Goal: Communication & Community: Answer question/provide support

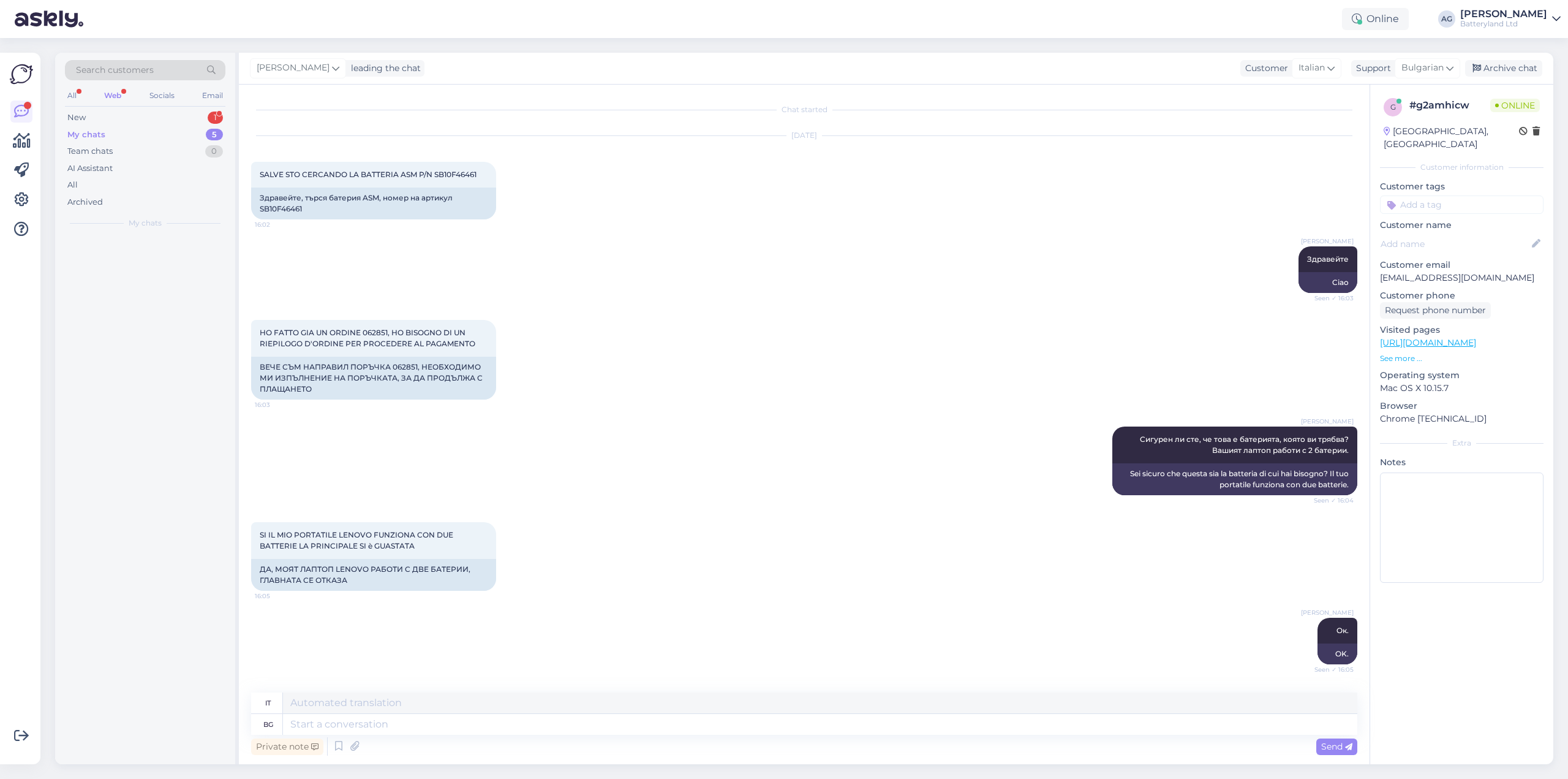
scroll to position [3256, 0]
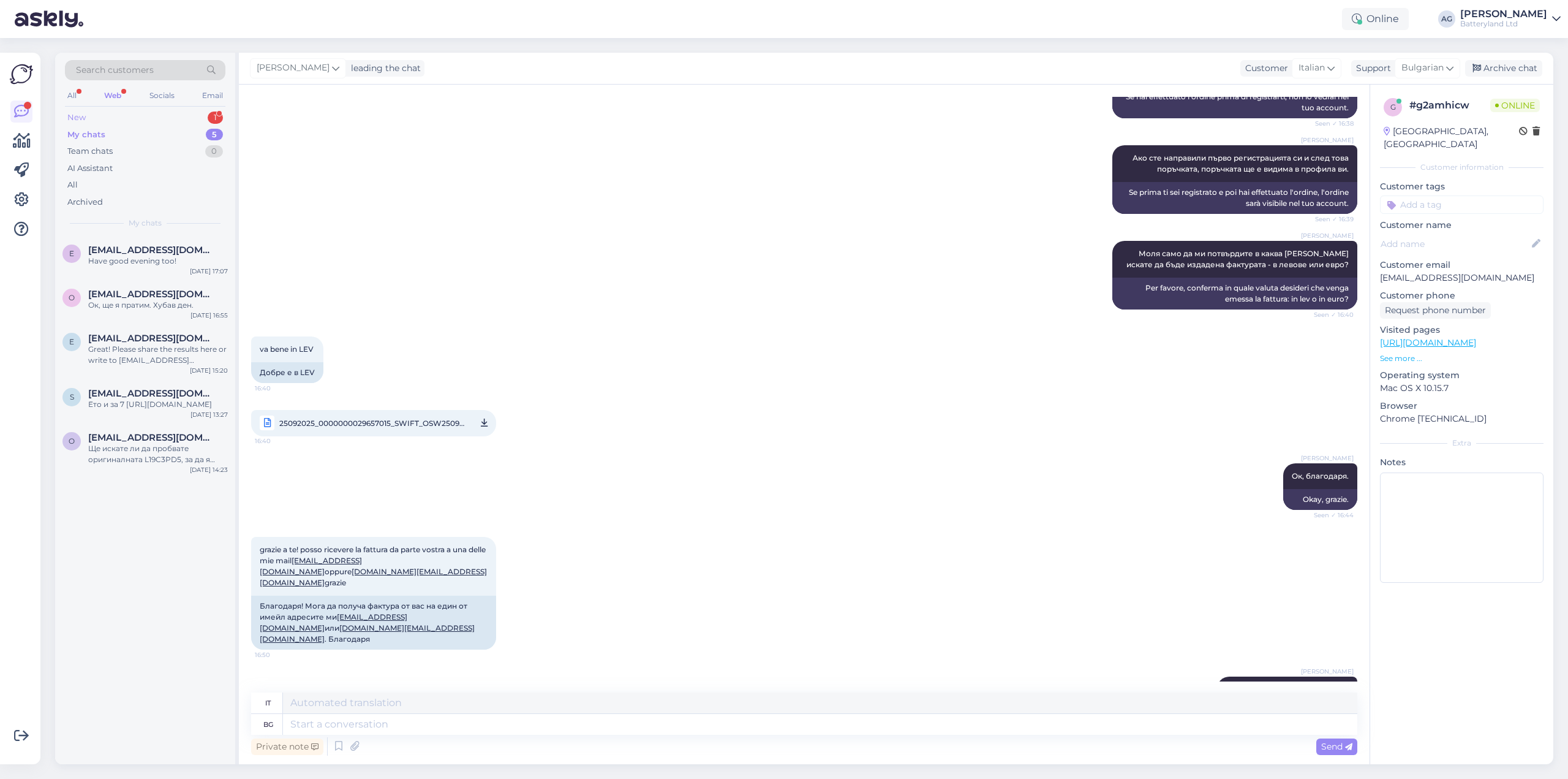
click at [93, 120] on div "New 1" at bounding box center [146, 117] width 161 height 17
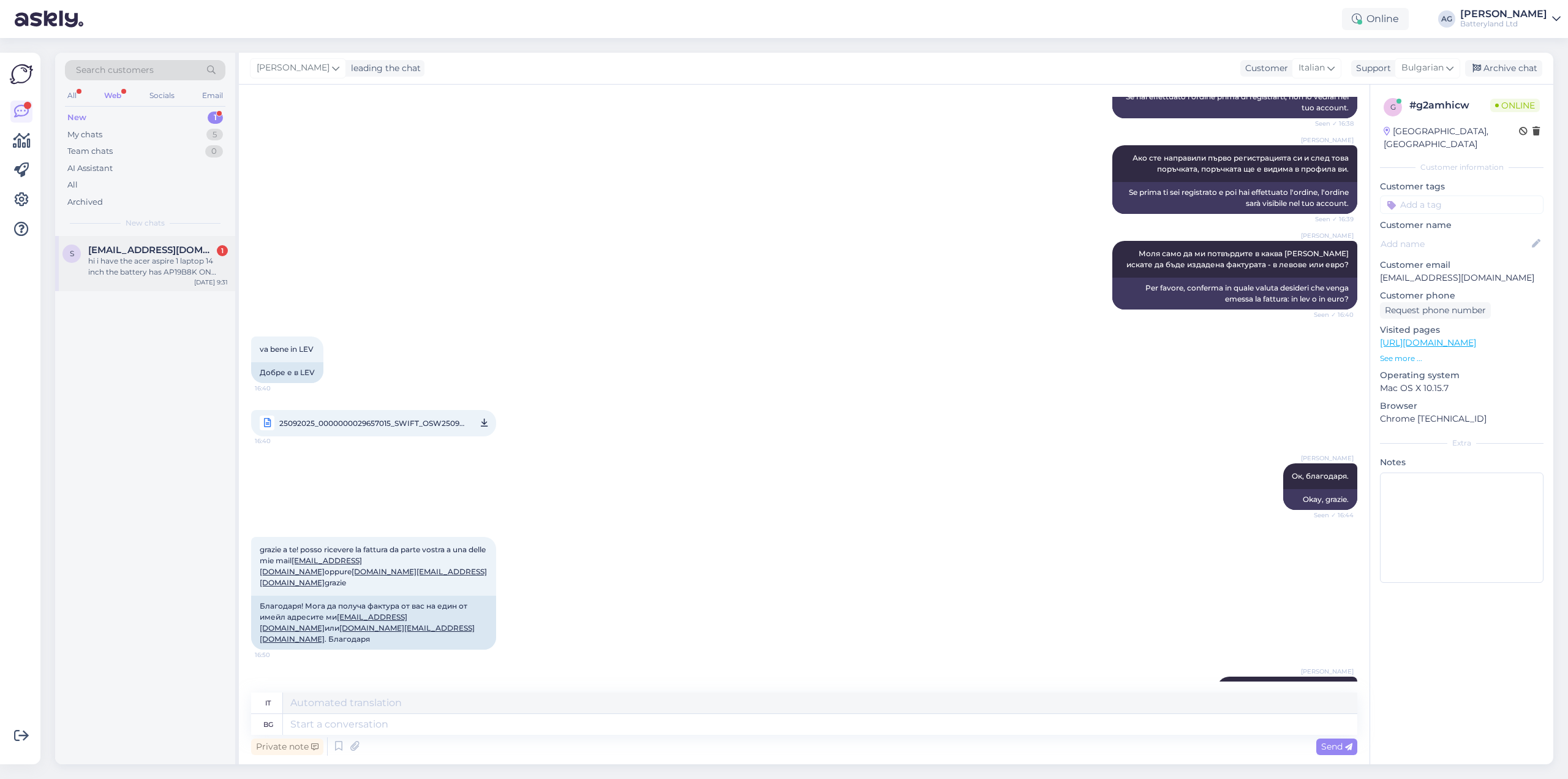
click at [128, 270] on div "hi i have the acer aspire 1 laptop 14 inch the battery has AP19B8K ON BATTERY .…" at bounding box center [158, 266] width 139 height 22
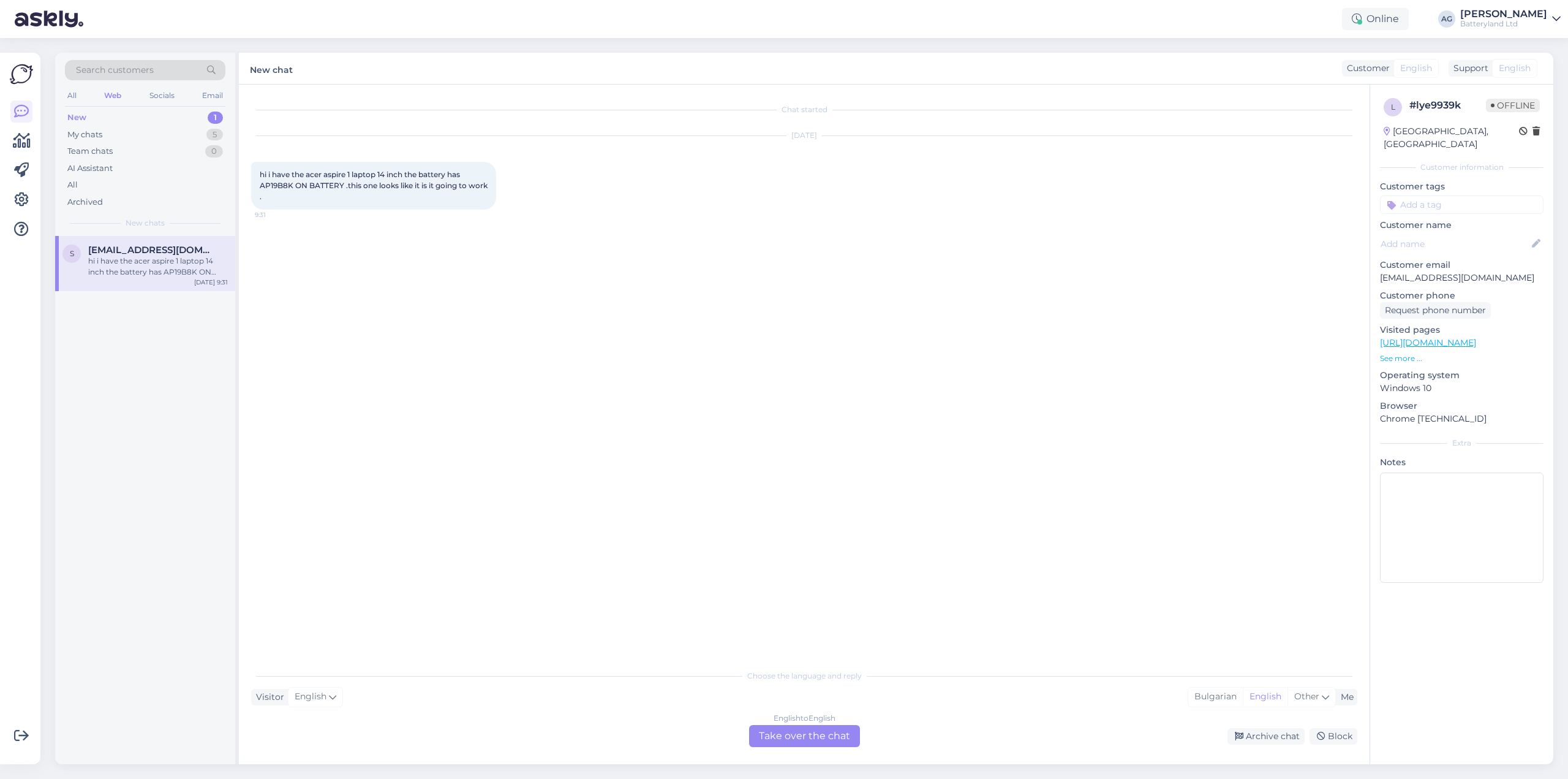
scroll to position [0, 0]
click at [787, 736] on div "English to English Take over the chat" at bounding box center [805, 735] width 111 height 22
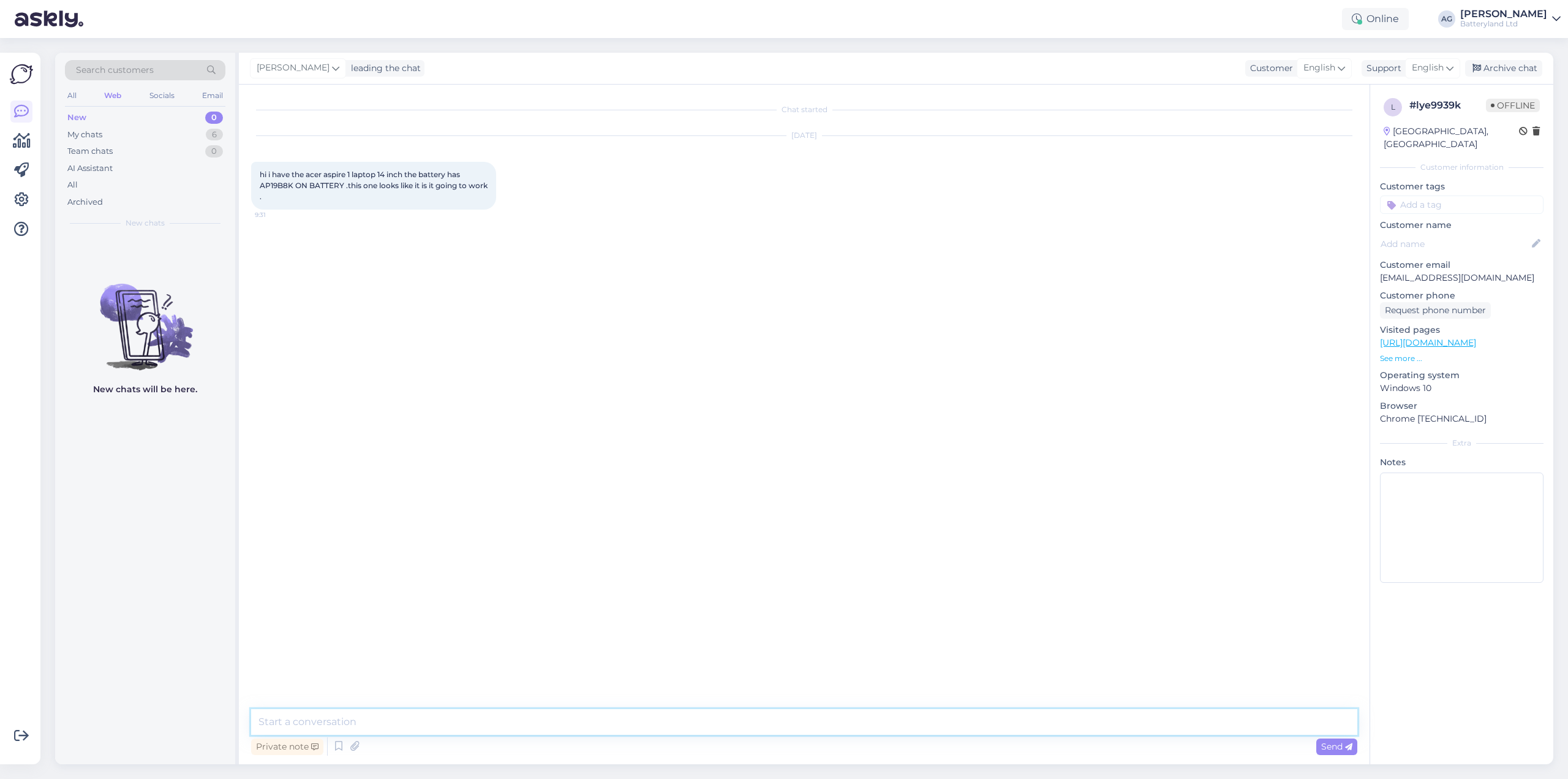
click at [714, 721] on textarea at bounding box center [804, 722] width 1106 height 26
type textarea "Hello"
click at [279, 187] on span "hi i have the acer aspire 1 laptop 14 inch the battery has AP19B8K ON BATTERY .…" at bounding box center [374, 185] width 229 height 31
copy span "AP19B8K"
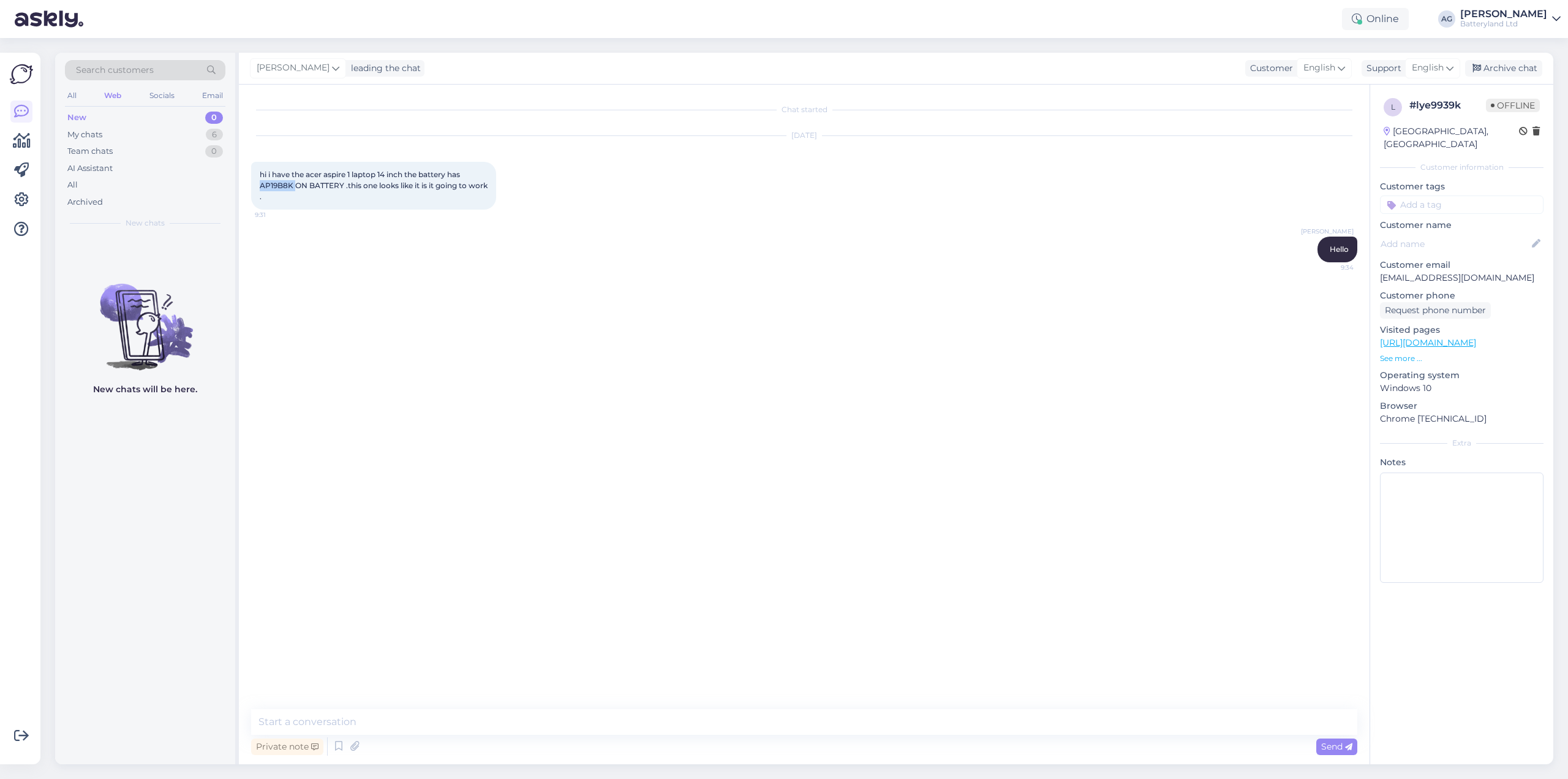
click at [1459, 337] on link "[URL][DOMAIN_NAME]" at bounding box center [1428, 342] width 96 height 11
click at [379, 716] on textarea at bounding box center [804, 722] width 1106 height 26
paste textarea "AP19B8K"
type textarea "Yes, this one should works AP19B8K"
click at [370, 734] on div "Private note Send" at bounding box center [804, 746] width 1106 height 23
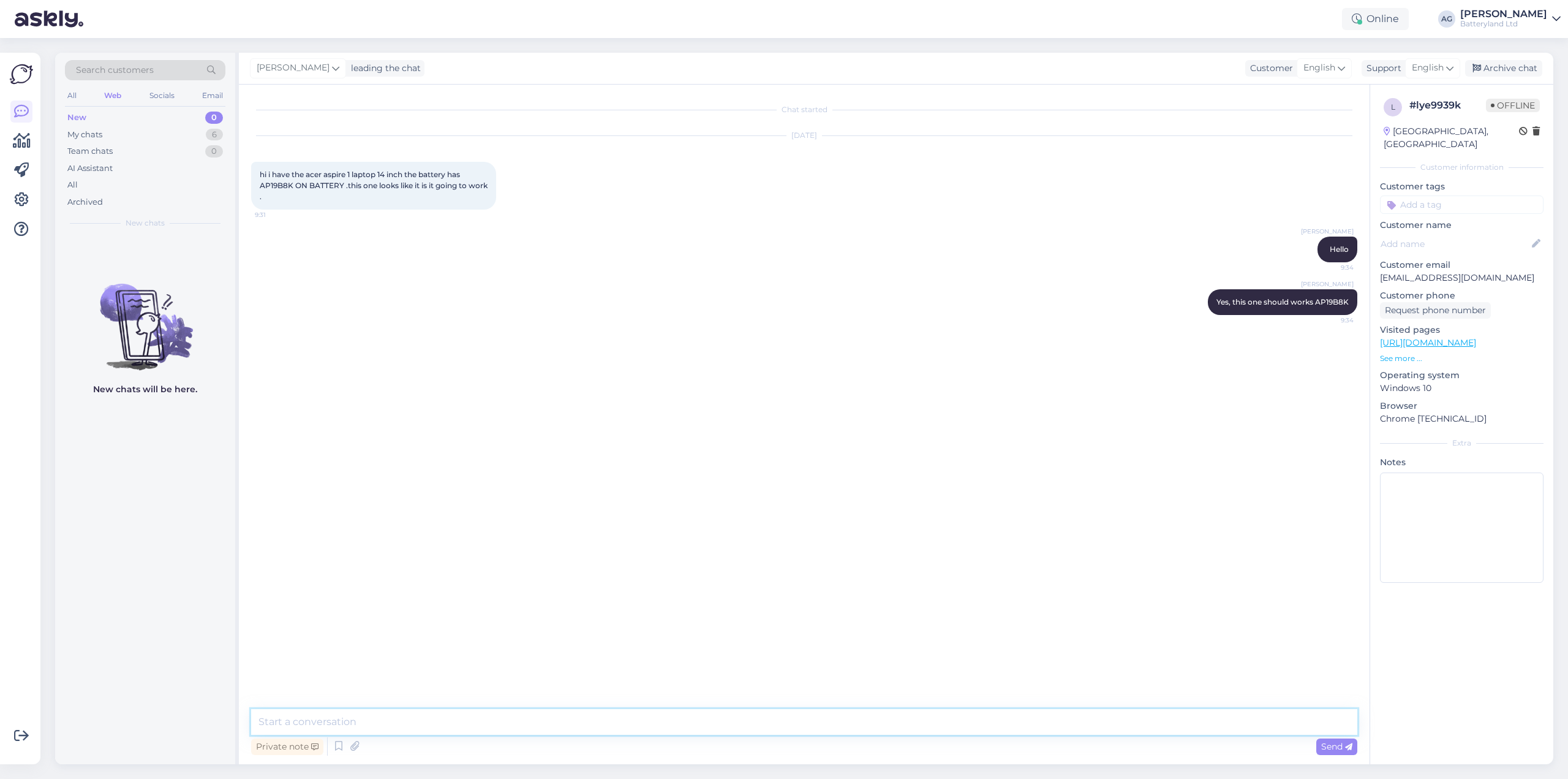
click at [378, 719] on textarea at bounding box center [804, 722] width 1106 height 26
paste textarea "[URL][DOMAIN_NAME]"
type textarea "[URL][DOMAIN_NAME]"
click at [1454, 337] on link "[URL][DOMAIN_NAME]" at bounding box center [1428, 342] width 96 height 11
drag, startPoint x: 1401, startPoint y: 131, endPoint x: 1505, endPoint y: 131, distance: 104.0
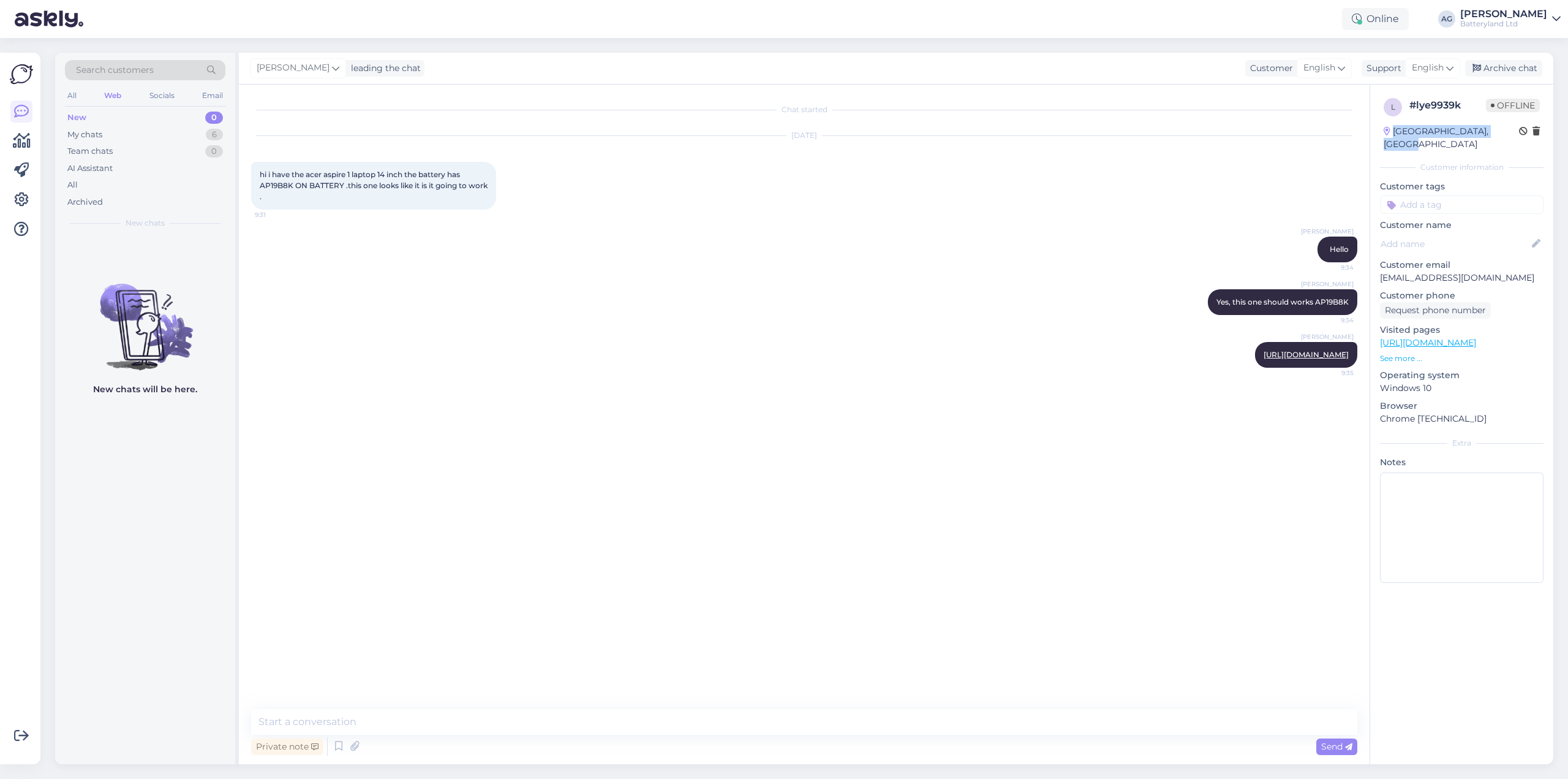
click at [1505, 131] on div "[GEOGRAPHIC_DATA], [GEOGRAPHIC_DATA]" at bounding box center [1451, 138] width 136 height 26
click at [1486, 134] on div "[GEOGRAPHIC_DATA], [GEOGRAPHIC_DATA]" at bounding box center [1451, 138] width 136 height 26
click at [666, 296] on div "[PERSON_NAME] Yes, this one should works AP19B8K 9:34" at bounding box center [804, 302] width 1106 height 53
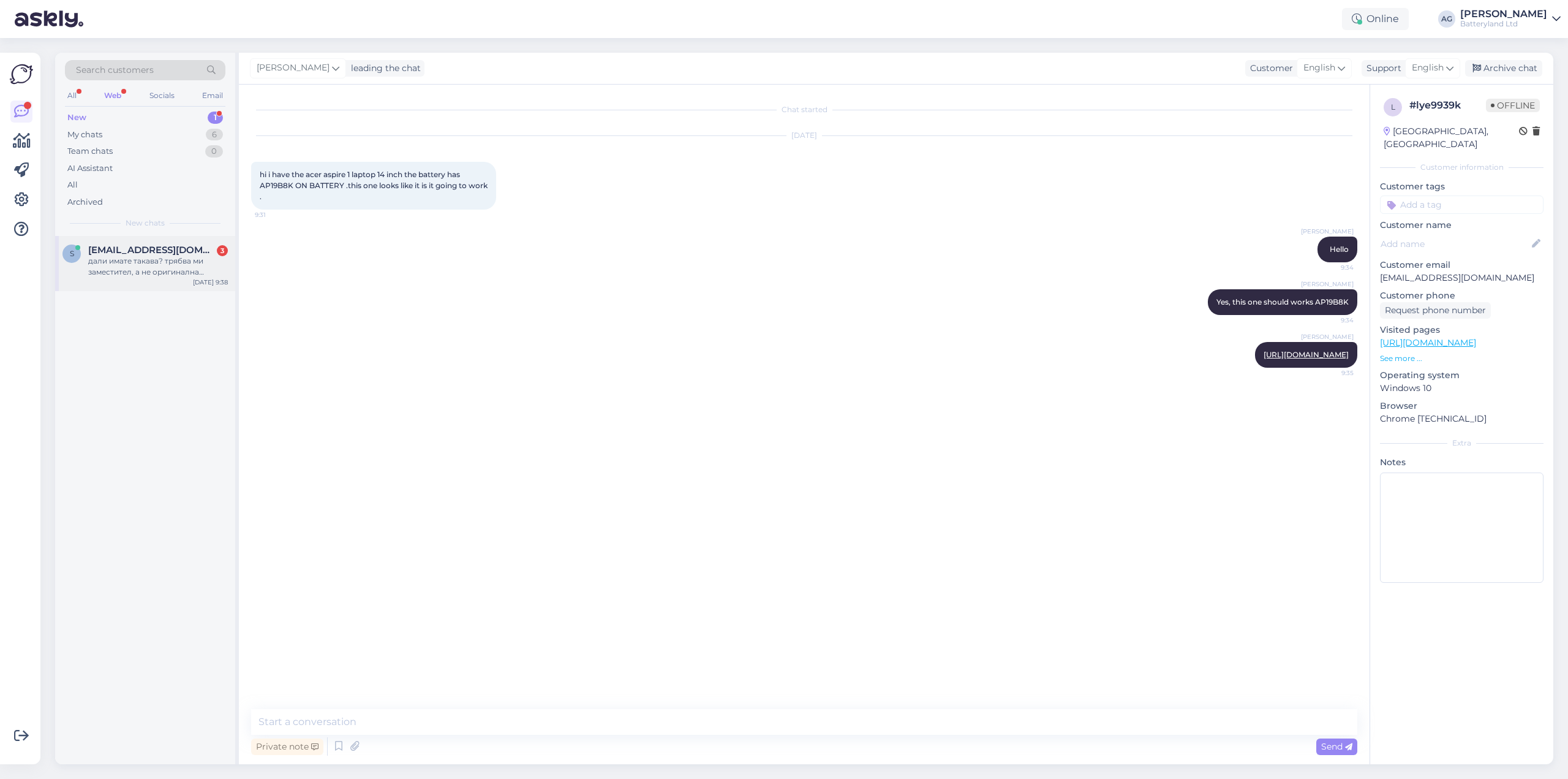
click at [159, 269] on div "дали имате такава? трябва ми заместител, а не оригинална батерия" at bounding box center [158, 266] width 139 height 22
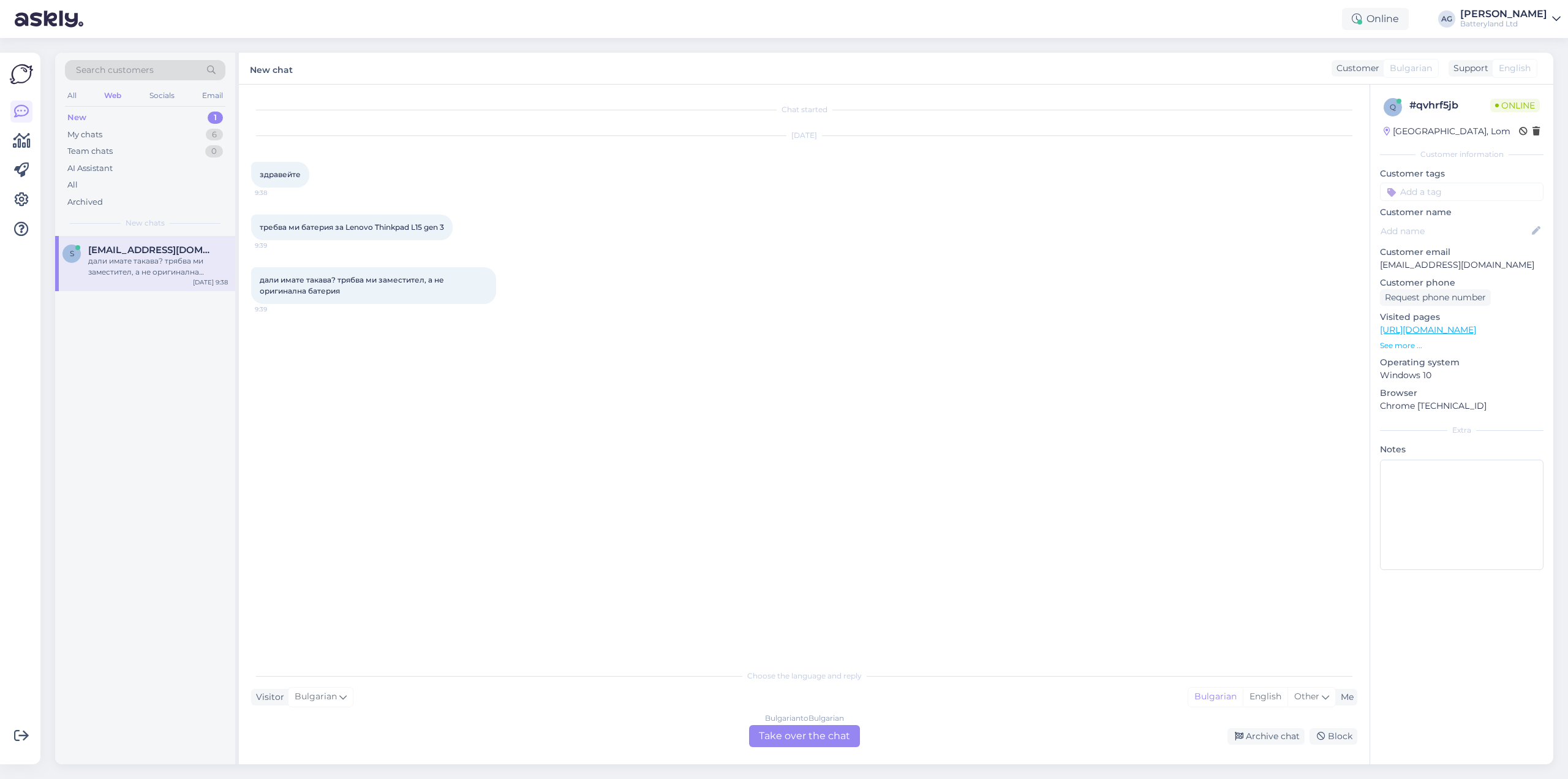
click at [796, 729] on div "Bulgarian to Bulgarian Take over the chat" at bounding box center [805, 735] width 111 height 22
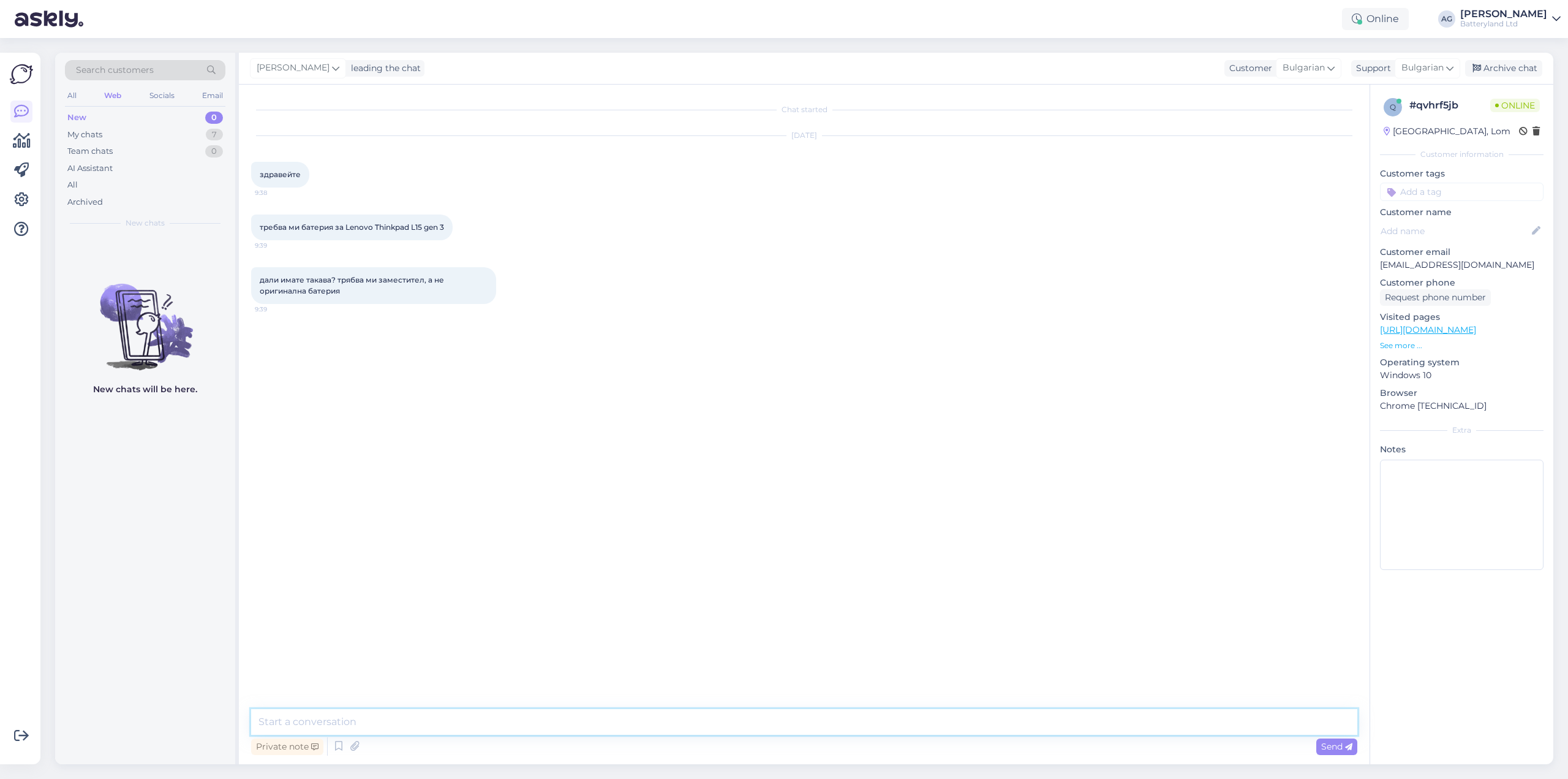
click at [680, 715] on textarea at bounding box center [804, 722] width 1106 height 26
type textarea "Zdrawejte"
click at [1435, 331] on link "[URL][DOMAIN_NAME]" at bounding box center [1428, 330] width 96 height 11
drag, startPoint x: 346, startPoint y: 227, endPoint x: 449, endPoint y: 225, distance: 103.0
click at [449, 225] on div "требва ми батерия за Lenovo Thinkpad L15 gen 3 9:39" at bounding box center [352, 227] width 202 height 26
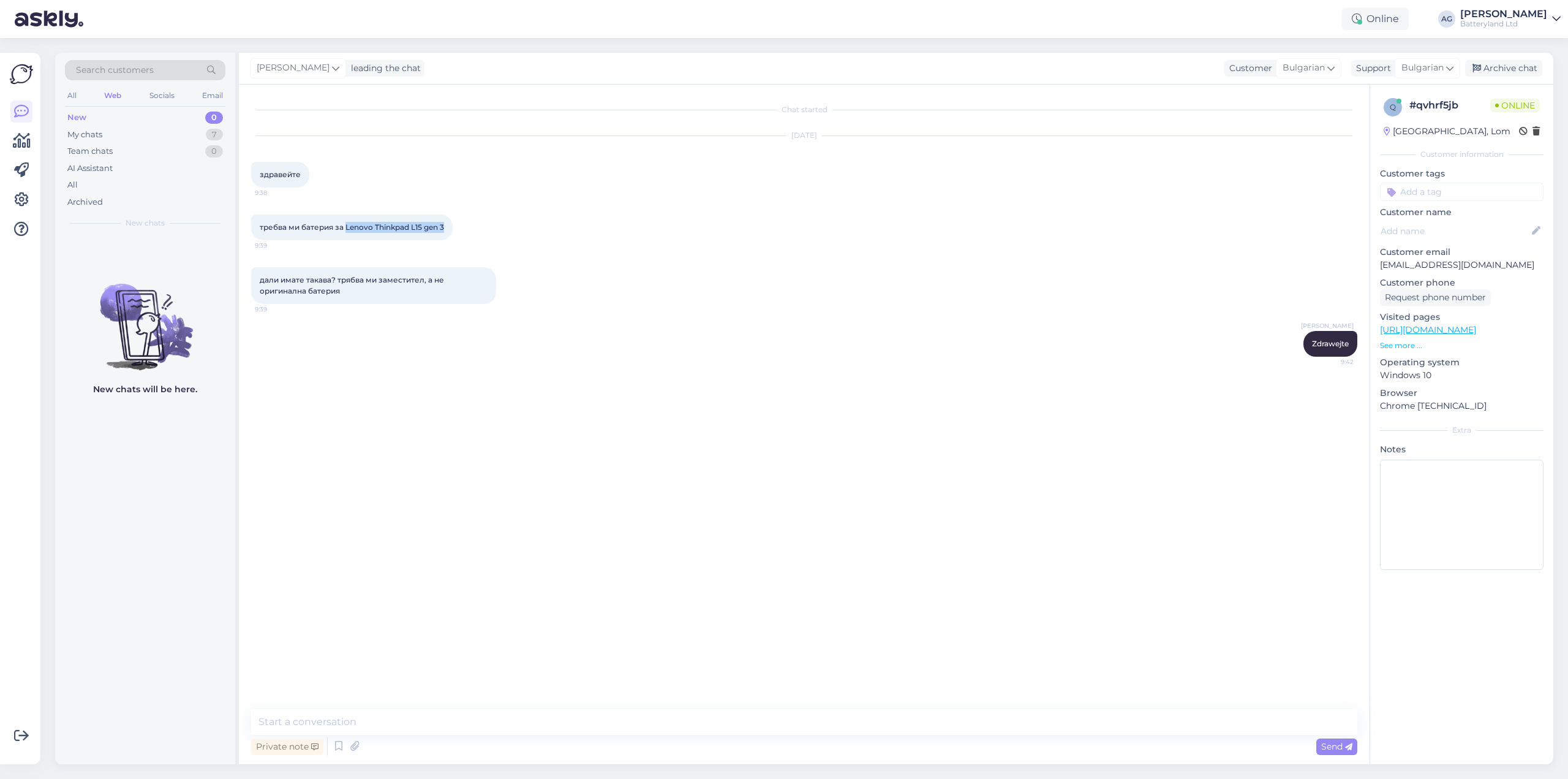
copy span "Lenovo Thinkpad L15 gen 3"
click at [472, 724] on textarea at bounding box center [804, 722] width 1106 height 26
type textarea "[DEMOGRAPHIC_DATA] ли снимка на старата батерия?"
click at [278, 448] on span "L21D3PG2" at bounding box center [278, 448] width 37 height 9
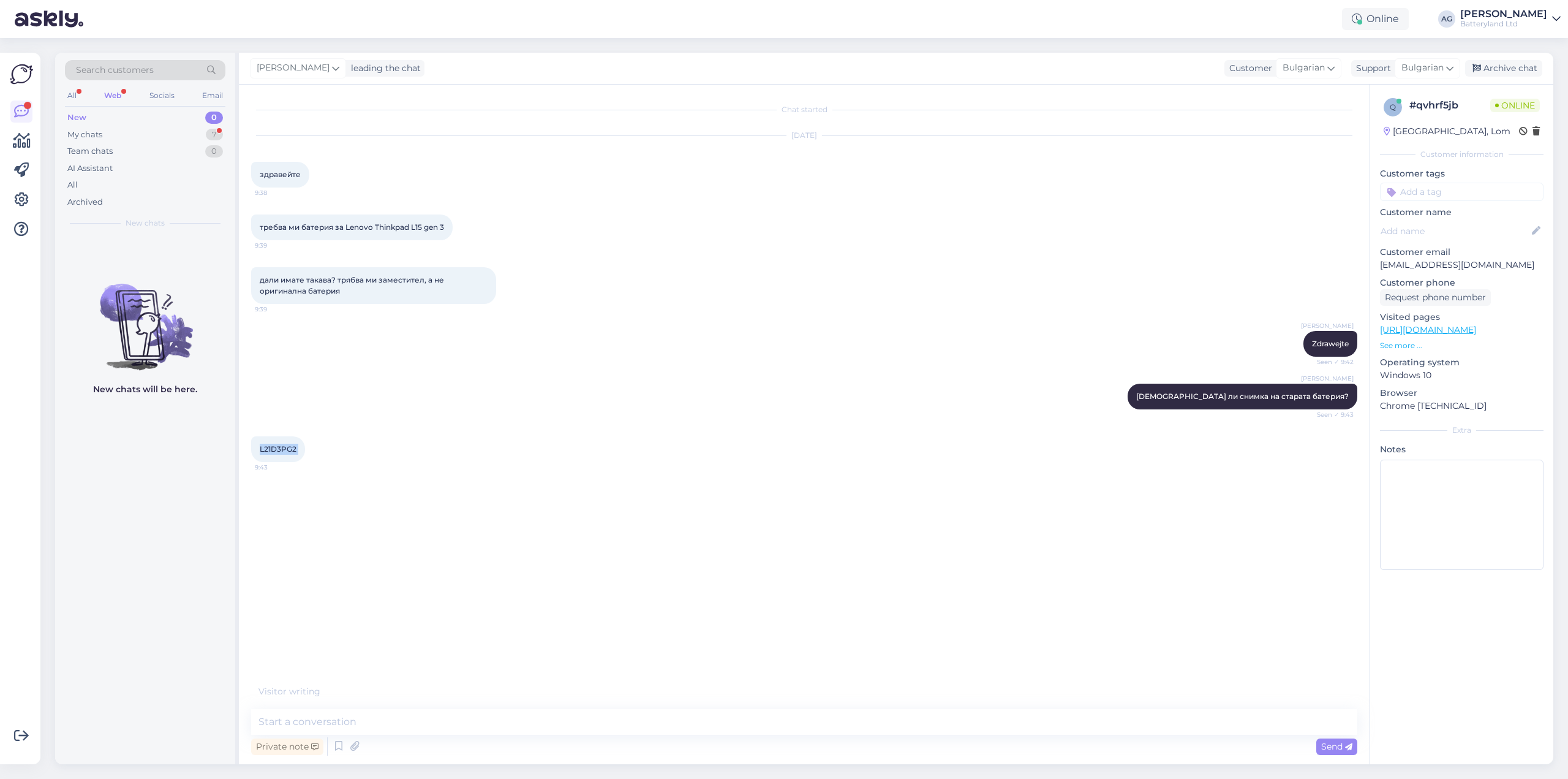
copy div "L21D3PG2 9:43"
click at [446, 725] on textarea at bounding box center [804, 722] width 1106 height 26
type textarea "Не, за съжаление към момента не можем да предложим тази батерия."
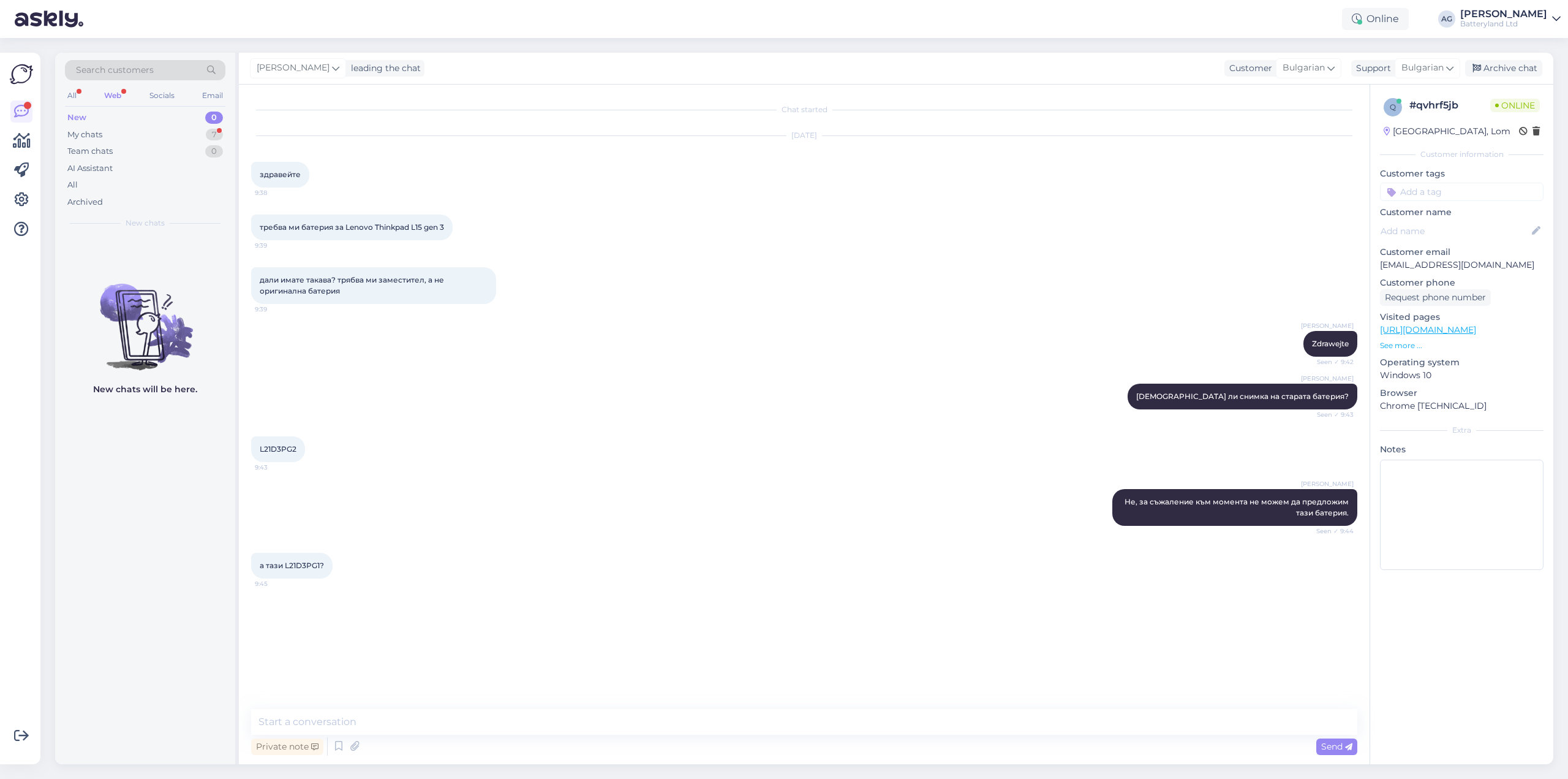
click at [299, 566] on span "а тази L21D3PG1?" at bounding box center [292, 565] width 64 height 9
copy span "L21D3PG1"
click at [287, 448] on span "L21D3PG2" at bounding box center [278, 448] width 37 height 9
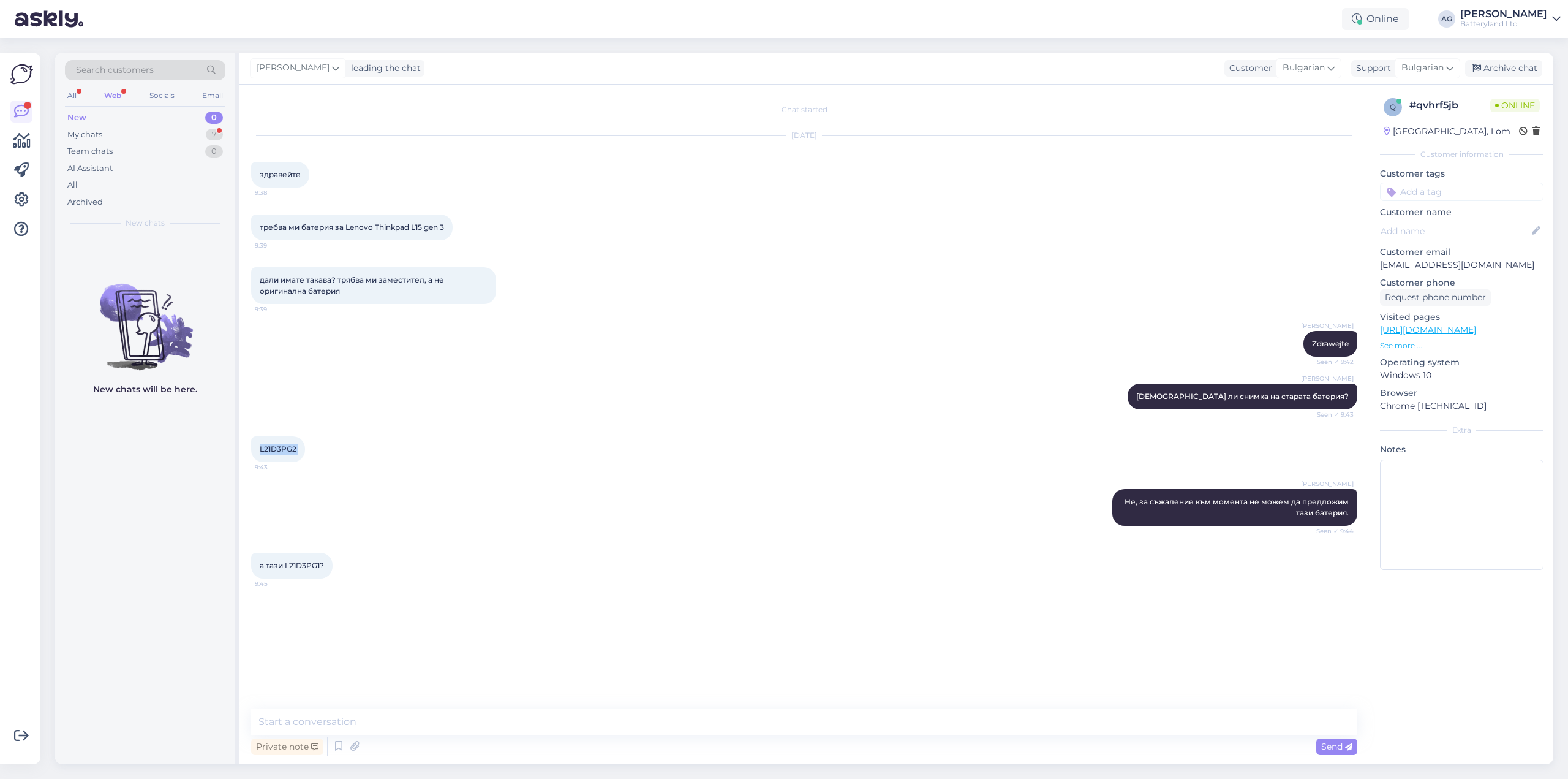
copy div "L21D3PG2 9:43"
click at [457, 733] on textarea at bounding box center [804, 722] width 1106 height 26
type textarea "Това е същата батерия :)"
click at [95, 131] on div "My chats" at bounding box center [84, 135] width 35 height 13
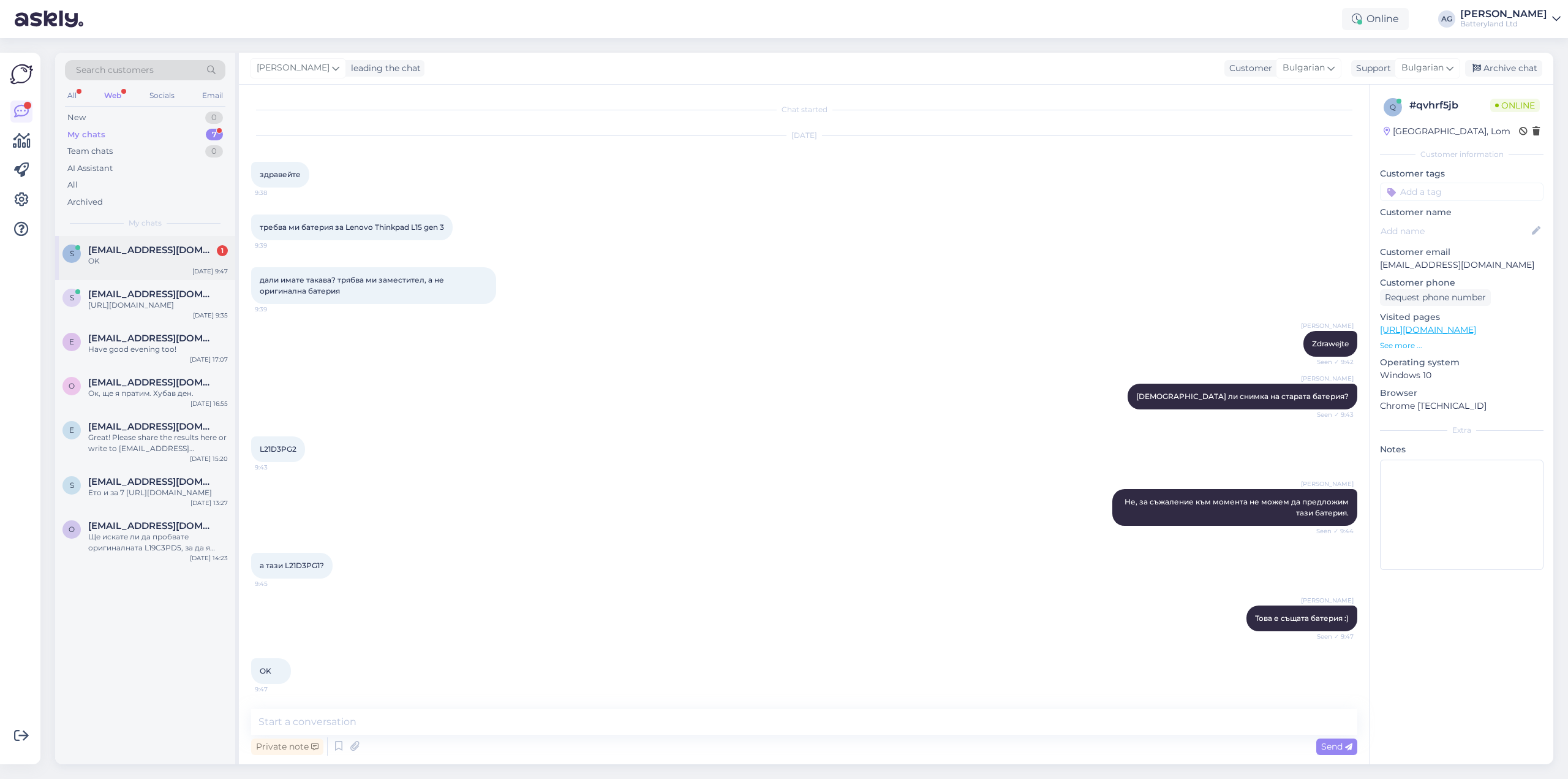
click at [135, 256] on div "OK" at bounding box center [158, 261] width 139 height 11
drag, startPoint x: 1410, startPoint y: 266, endPoint x: 1471, endPoint y: 263, distance: 61.1
click at [1471, 263] on p "[EMAIL_ADDRESS][DOMAIN_NAME]" at bounding box center [1461, 264] width 163 height 13
copy p "[DOMAIN_NAME]"
click at [1508, 73] on div "Archive chat" at bounding box center [1504, 68] width 77 height 17
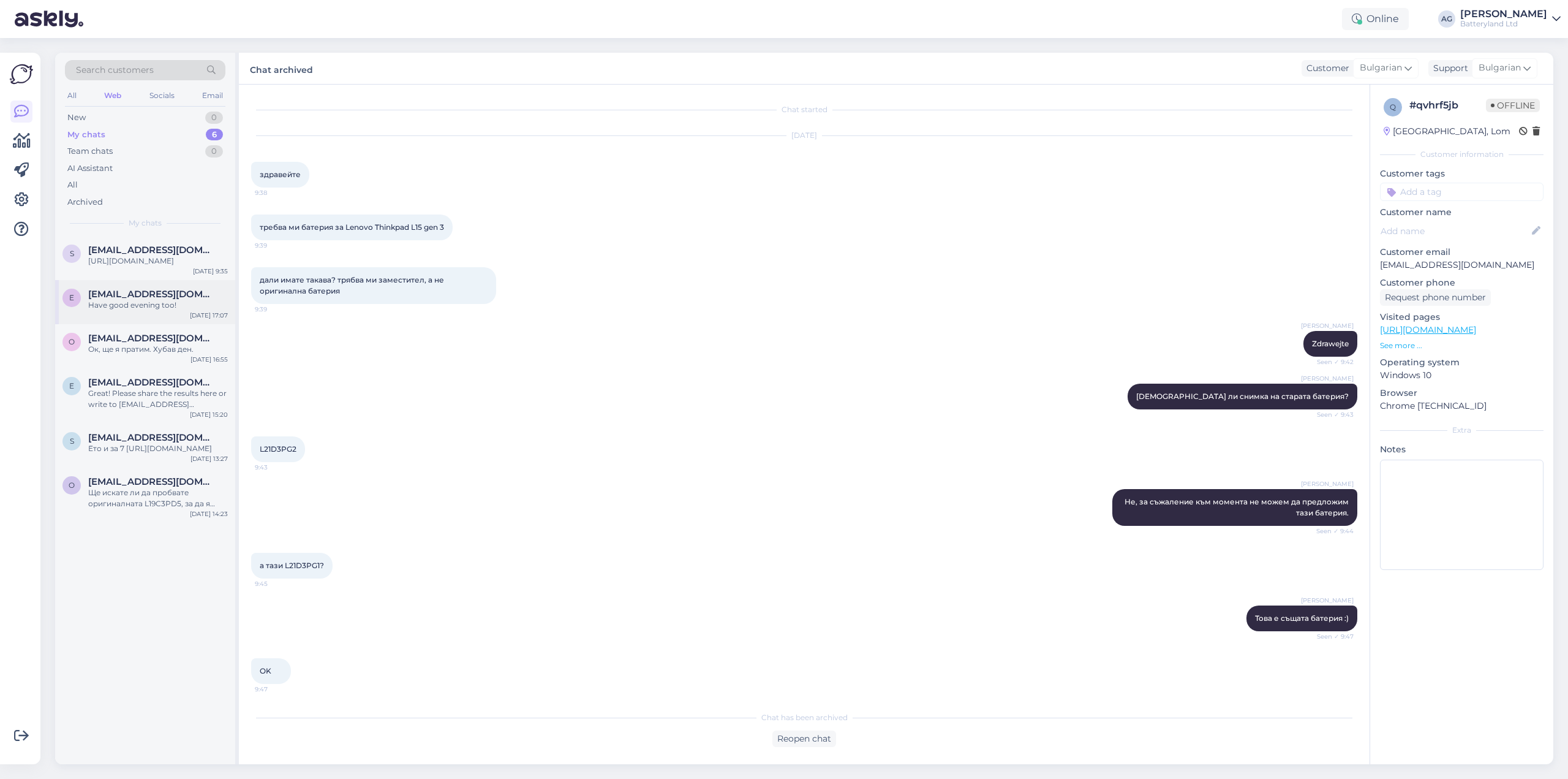
click at [150, 324] on div "e [EMAIL_ADDRESS][DOMAIN_NAME] Have good evening too! [DATE] 17:07" at bounding box center [146, 301] width 180 height 44
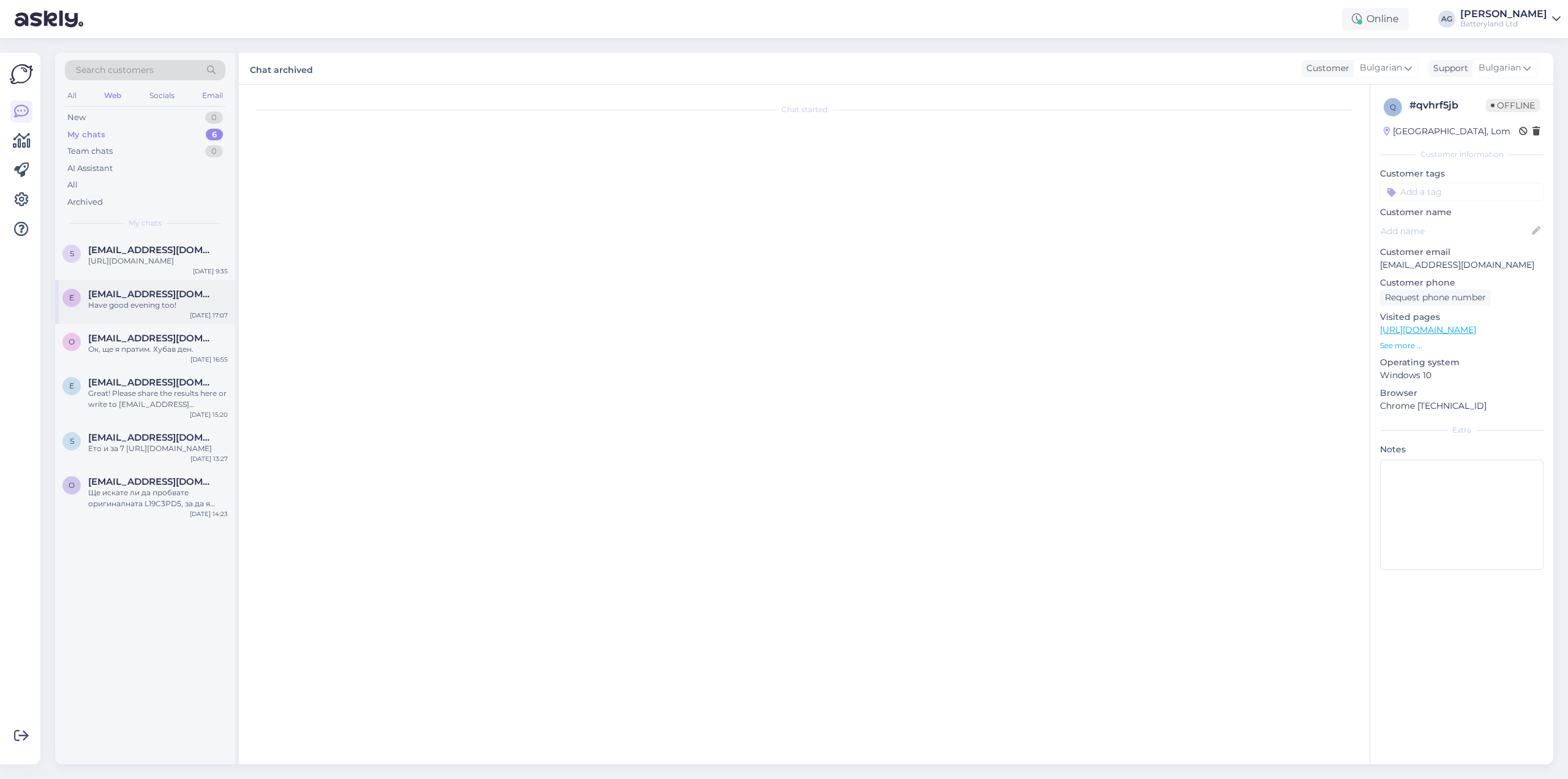
scroll to position [2644, 0]
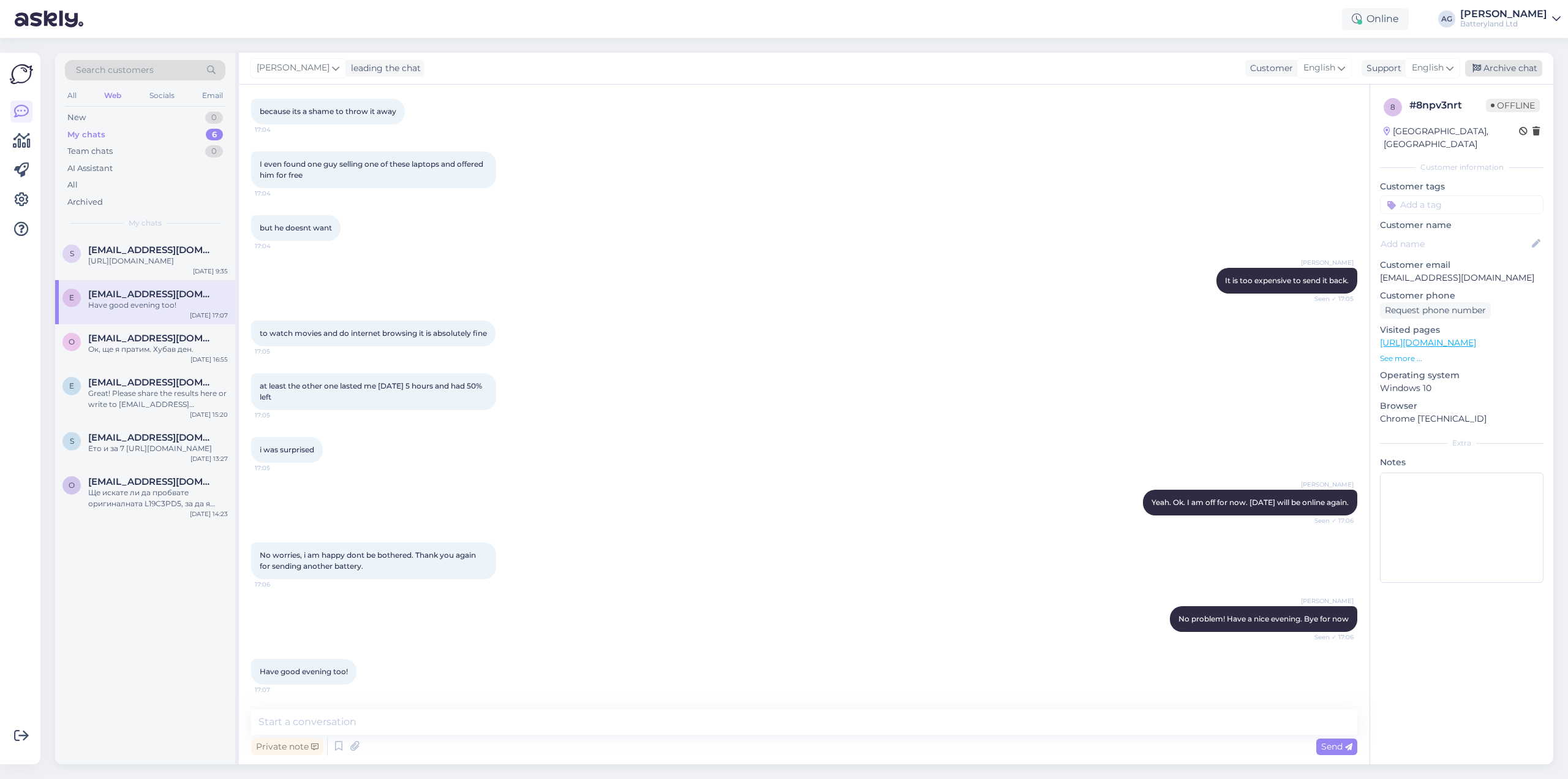
click at [1499, 62] on div "Archive chat" at bounding box center [1504, 68] width 77 height 17
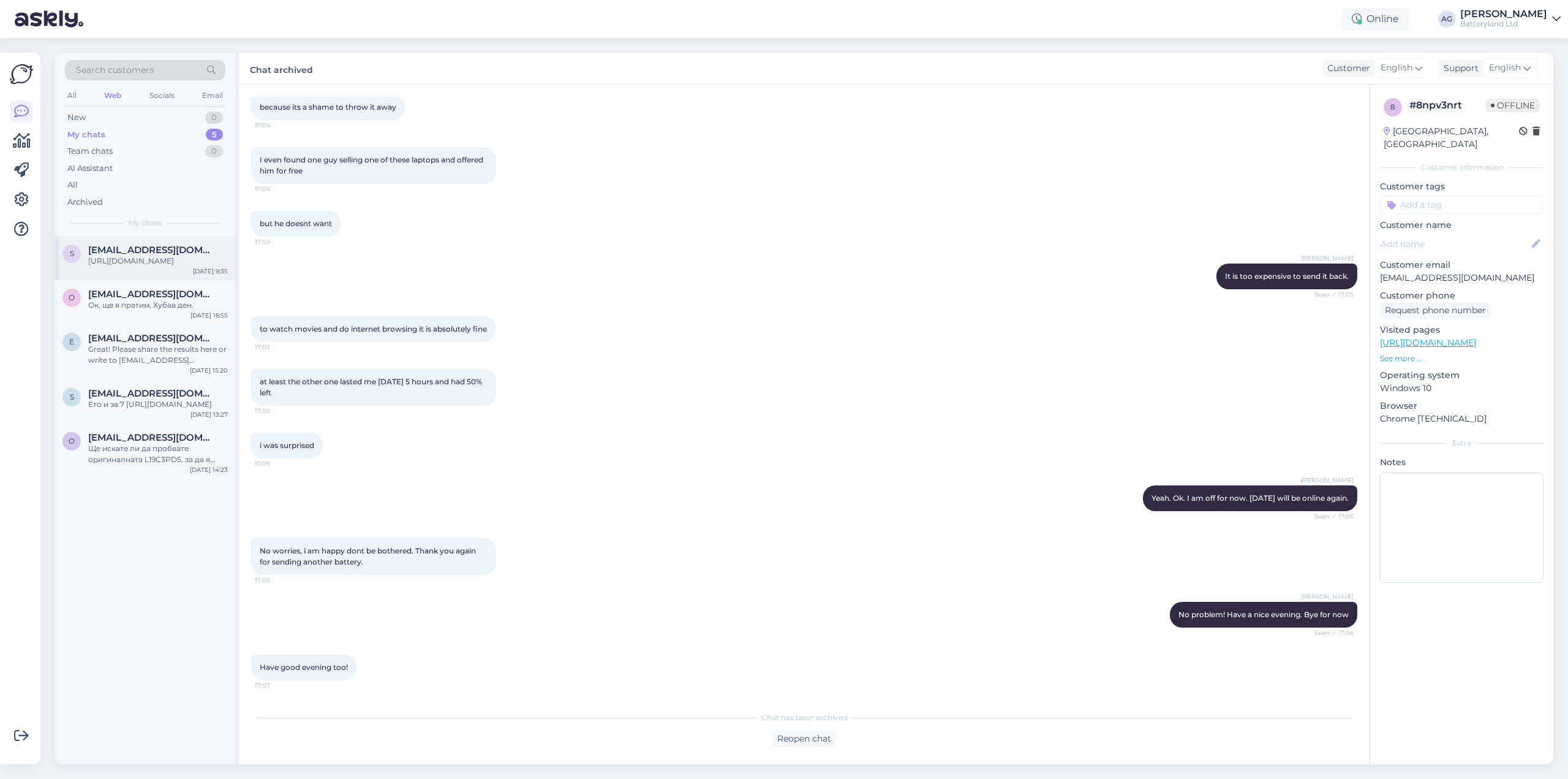
click at [124, 266] on div "[URL][DOMAIN_NAME]" at bounding box center [158, 261] width 139 height 11
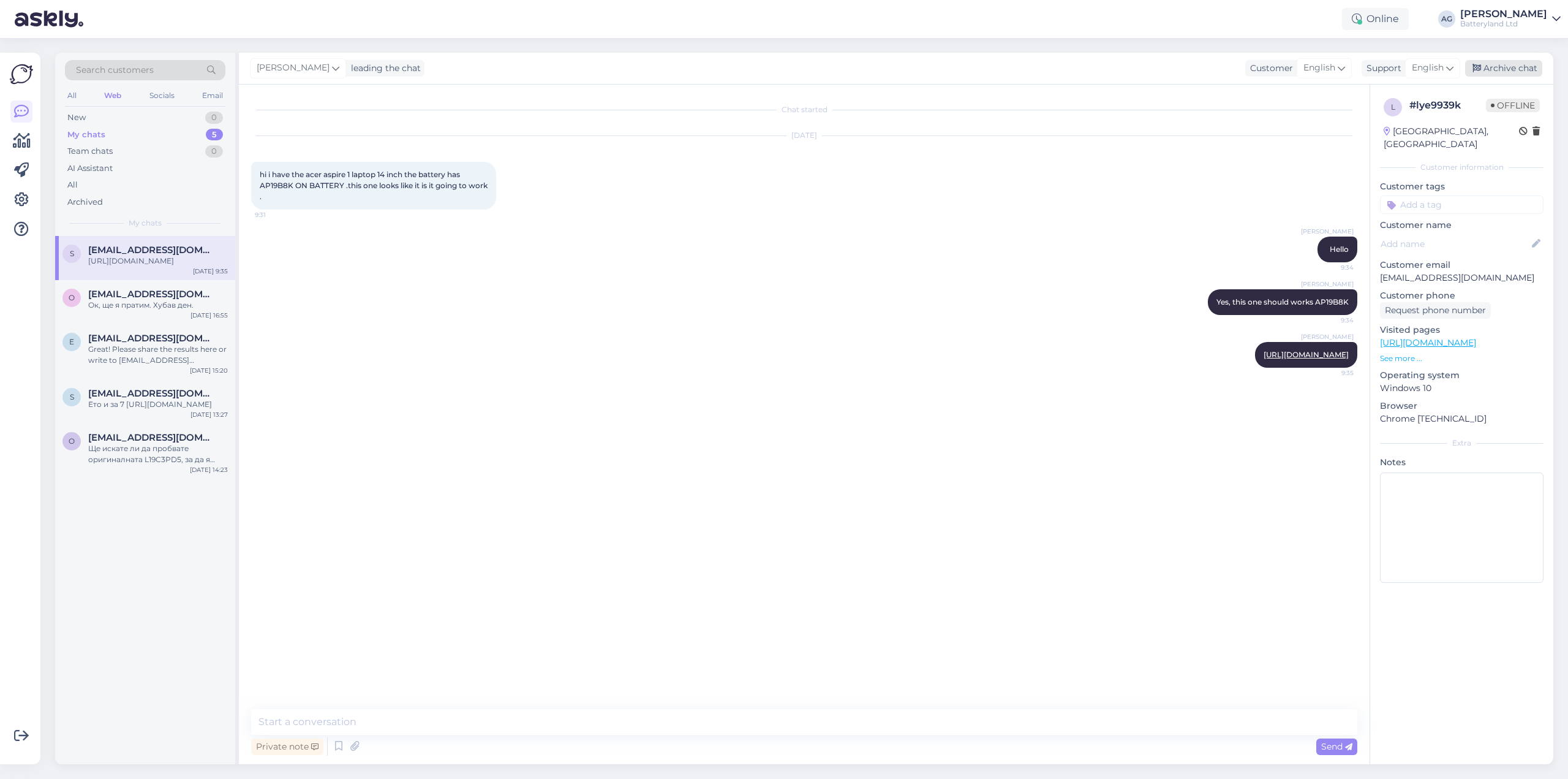
click at [1505, 61] on div "Archive chat" at bounding box center [1504, 68] width 77 height 17
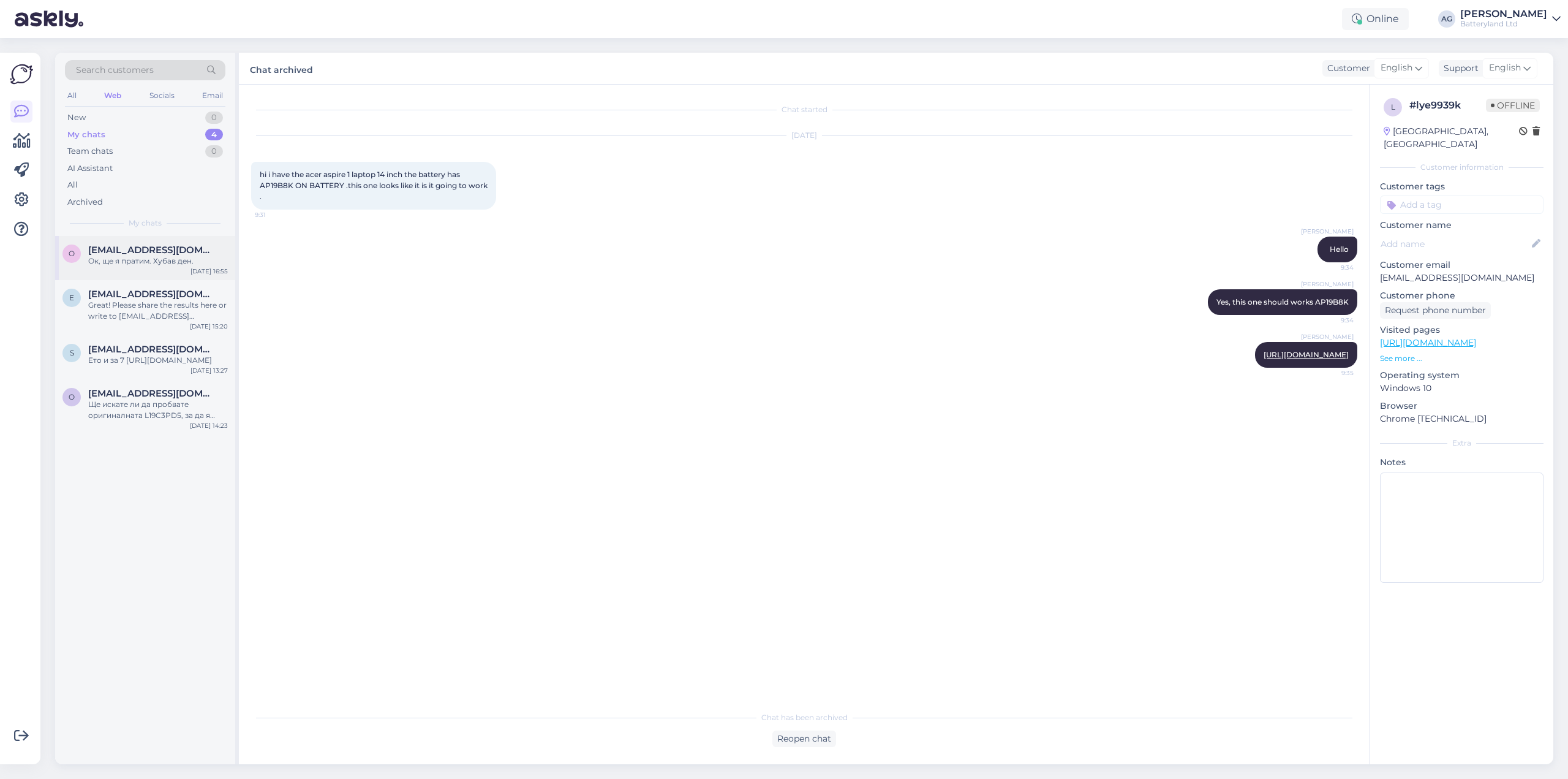
click at [119, 263] on div "Ок, ще я пратим. Хубав ден." at bounding box center [158, 261] width 139 height 11
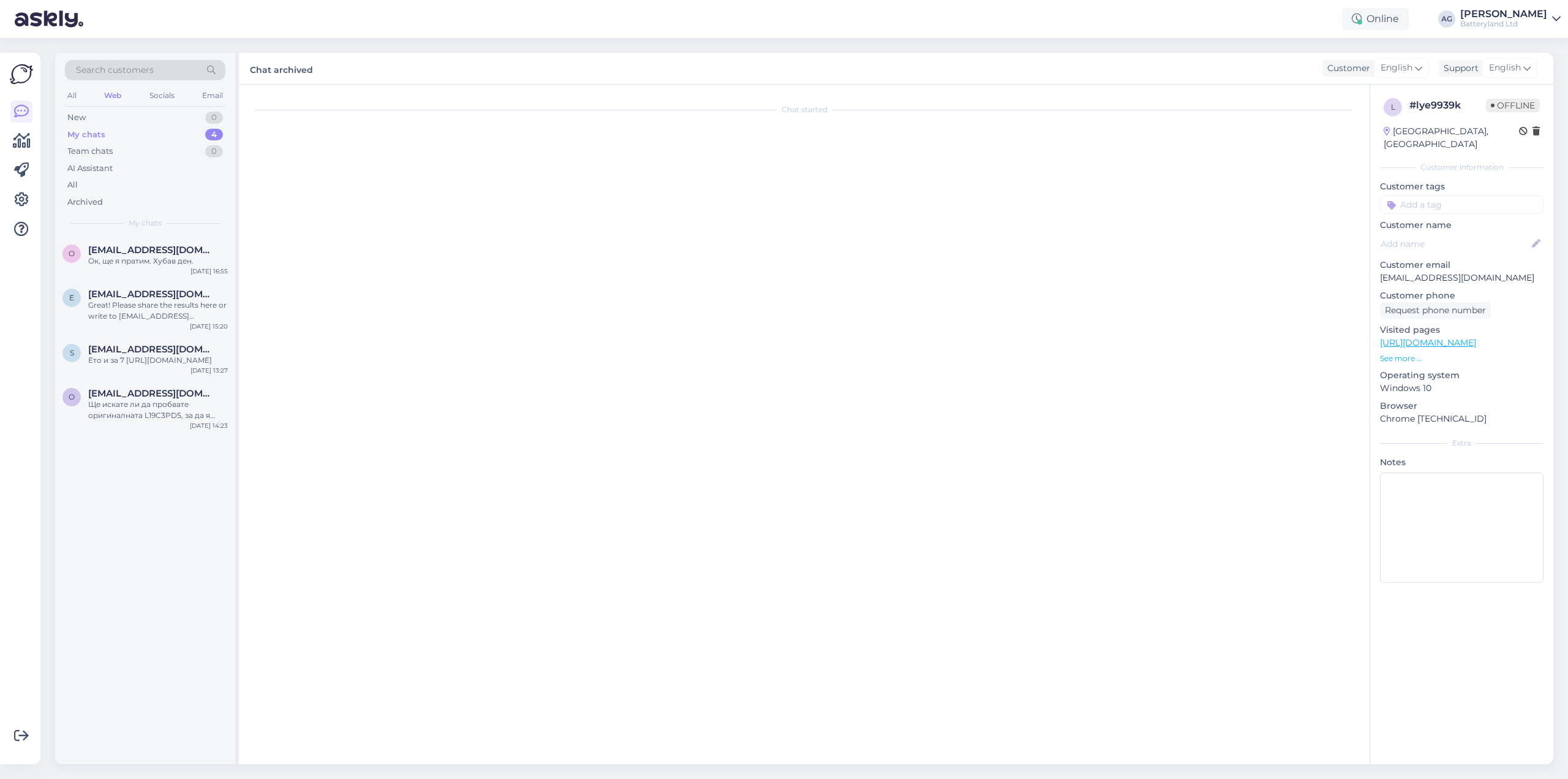
scroll to position [3256, 0]
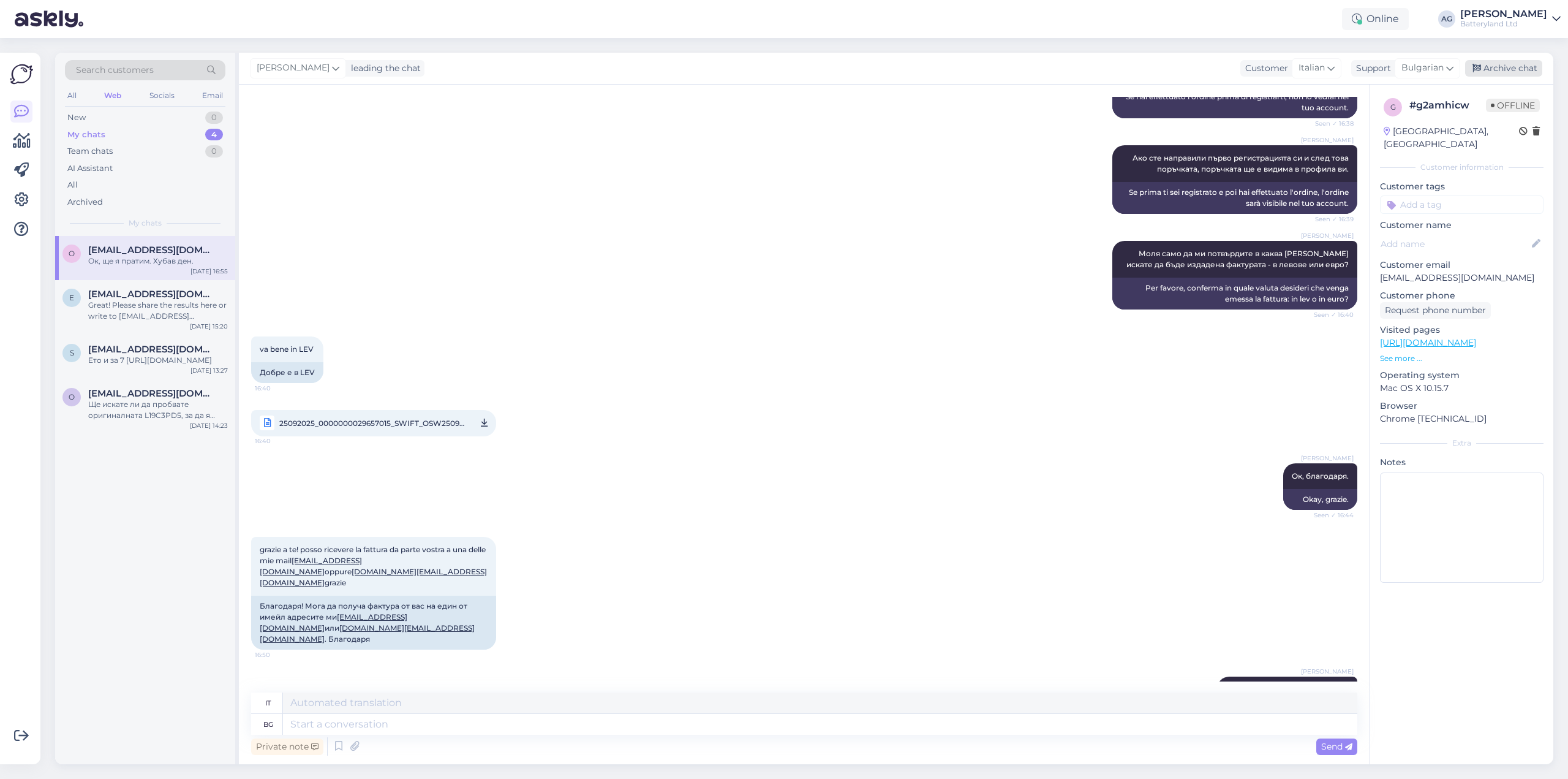
click at [1517, 73] on div "Archive chat" at bounding box center [1504, 68] width 77 height 17
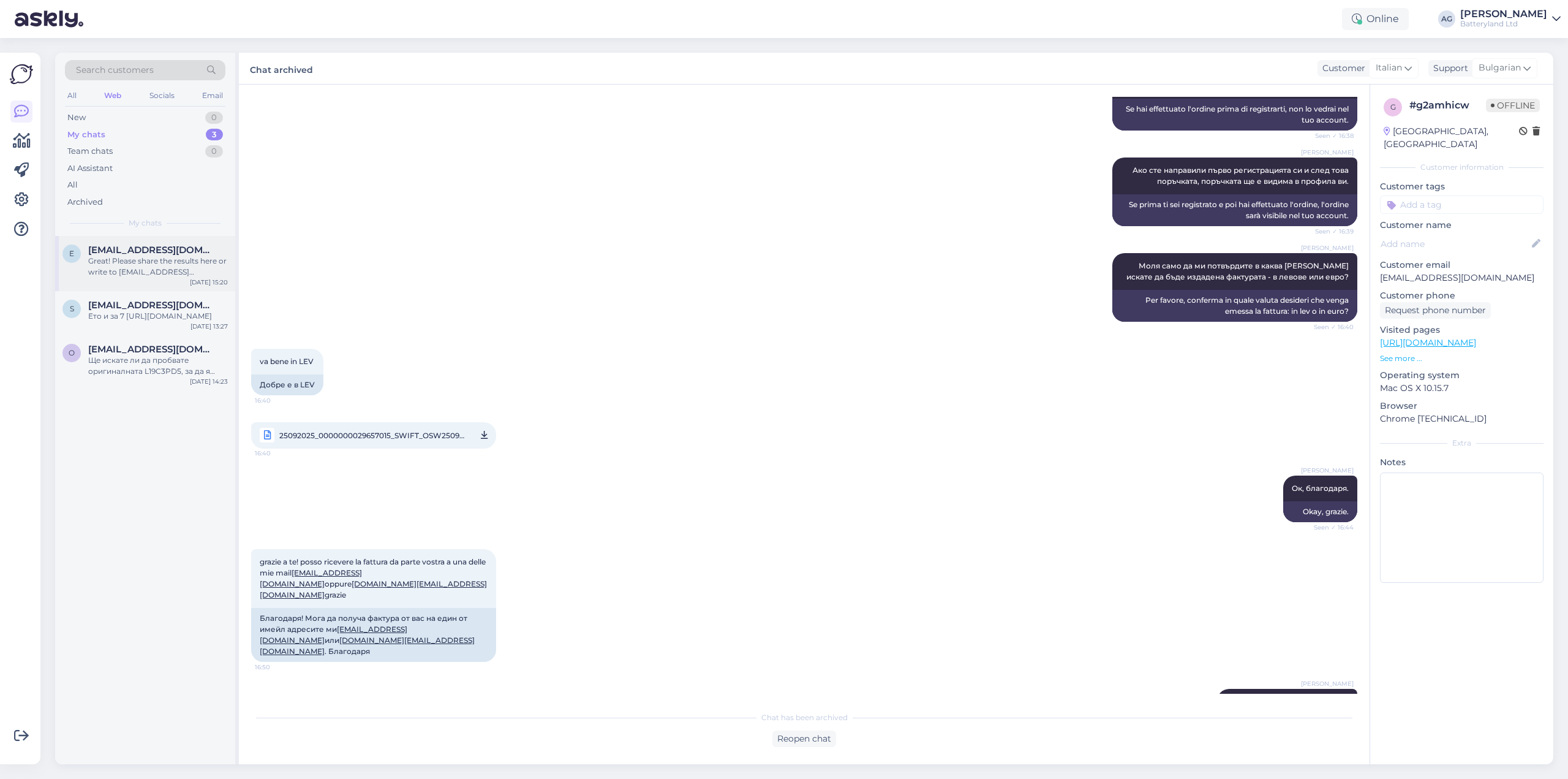
click at [169, 266] on div "Great! Please share the results here or write to [EMAIL_ADDRESS][DOMAIN_NAME]" at bounding box center [158, 266] width 139 height 22
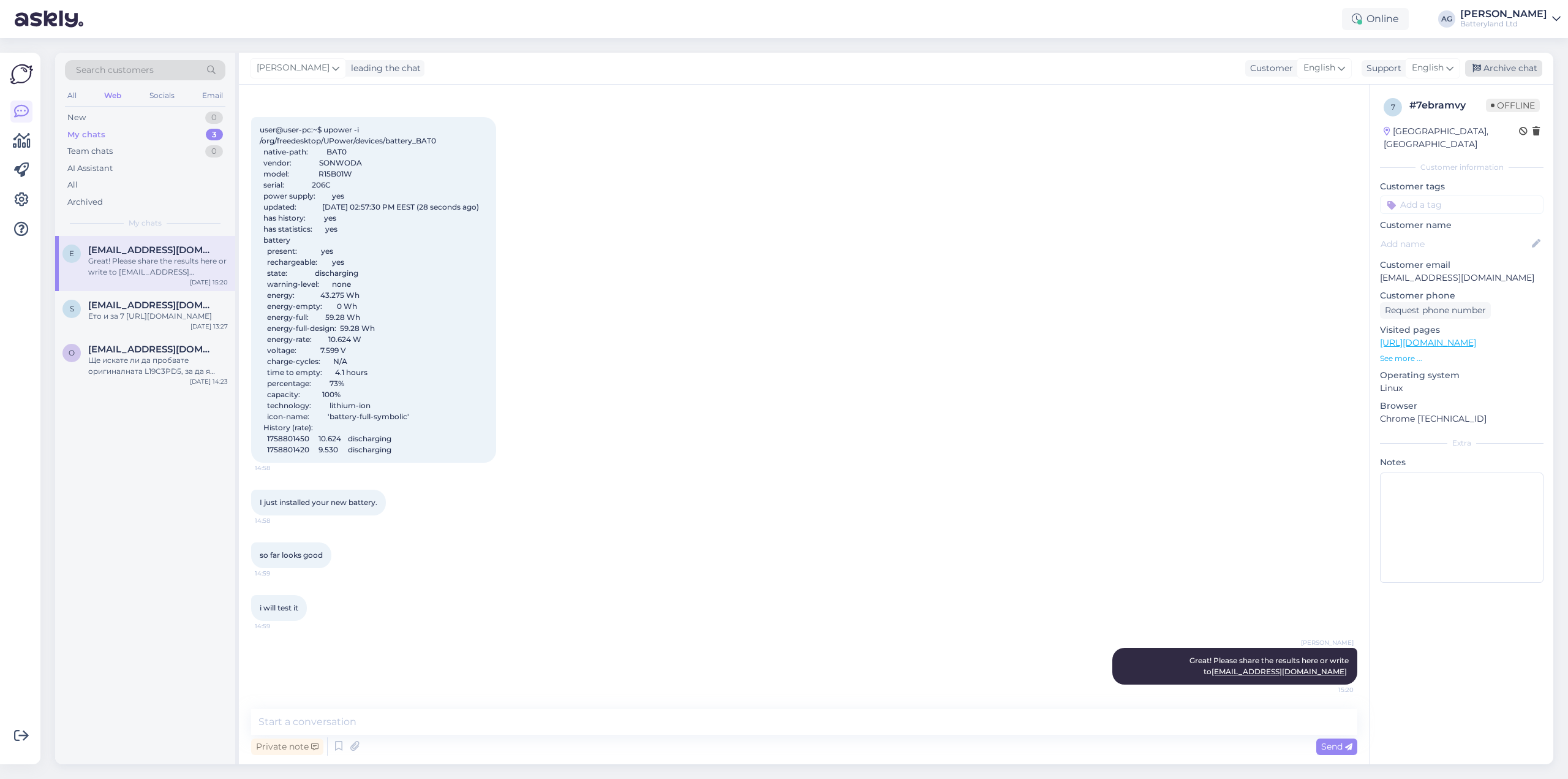
click at [1512, 62] on div "Archive chat" at bounding box center [1504, 68] width 77 height 17
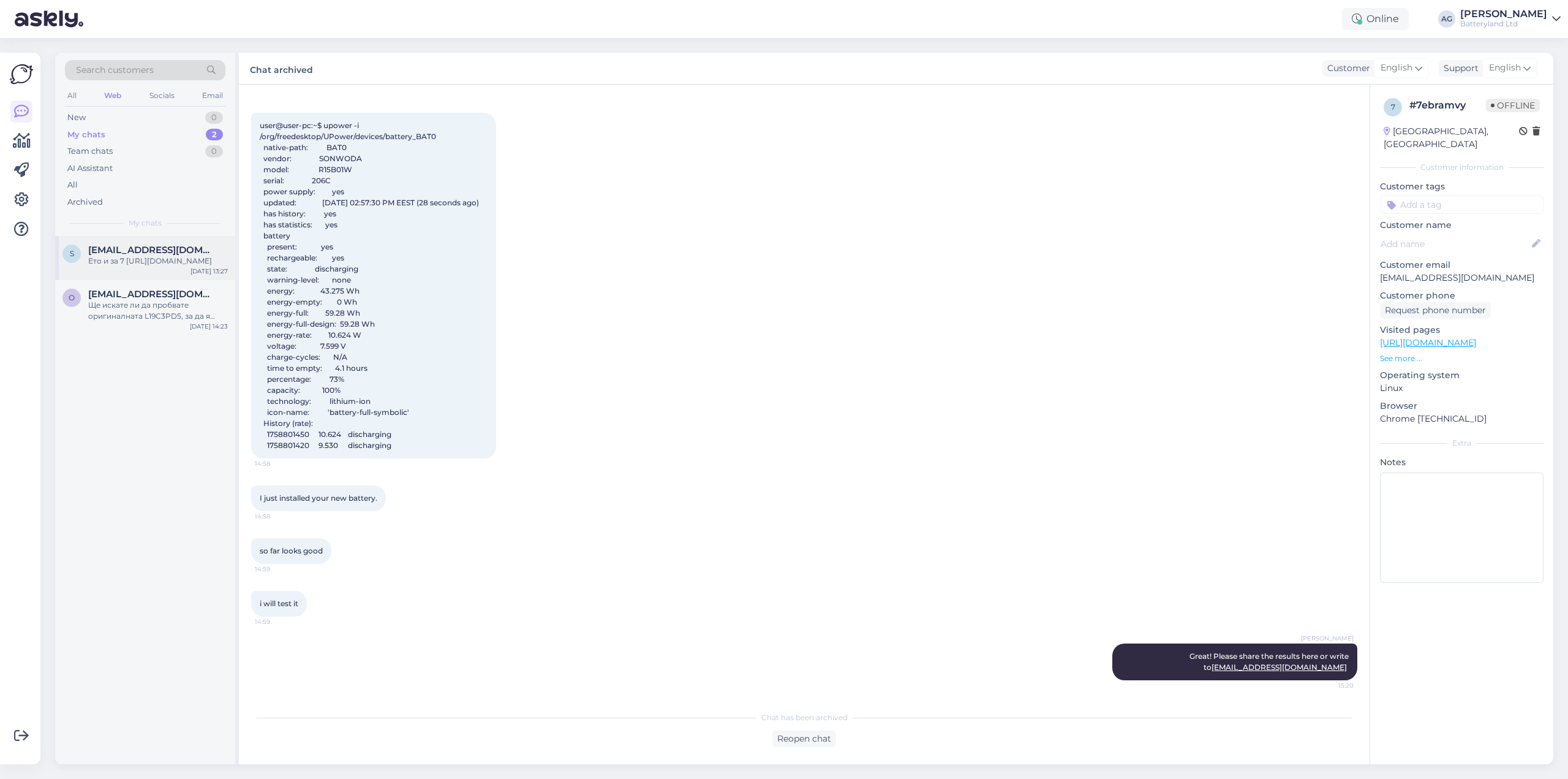
click at [160, 266] on div "Ето и за 7 [URL][DOMAIN_NAME]" at bounding box center [158, 261] width 139 height 11
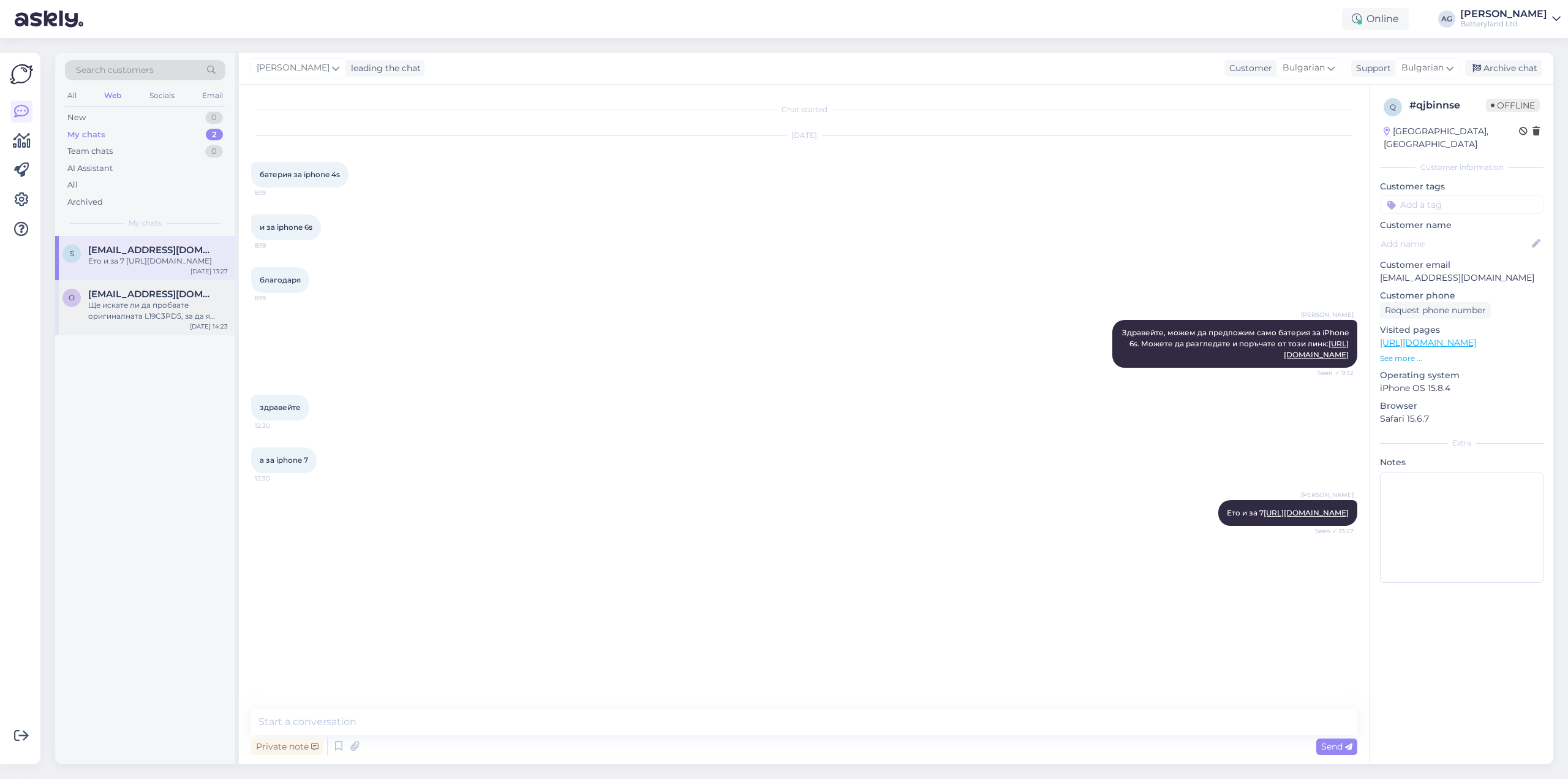
scroll to position [0, 0]
click at [1525, 71] on div "Archive chat" at bounding box center [1504, 68] width 77 height 17
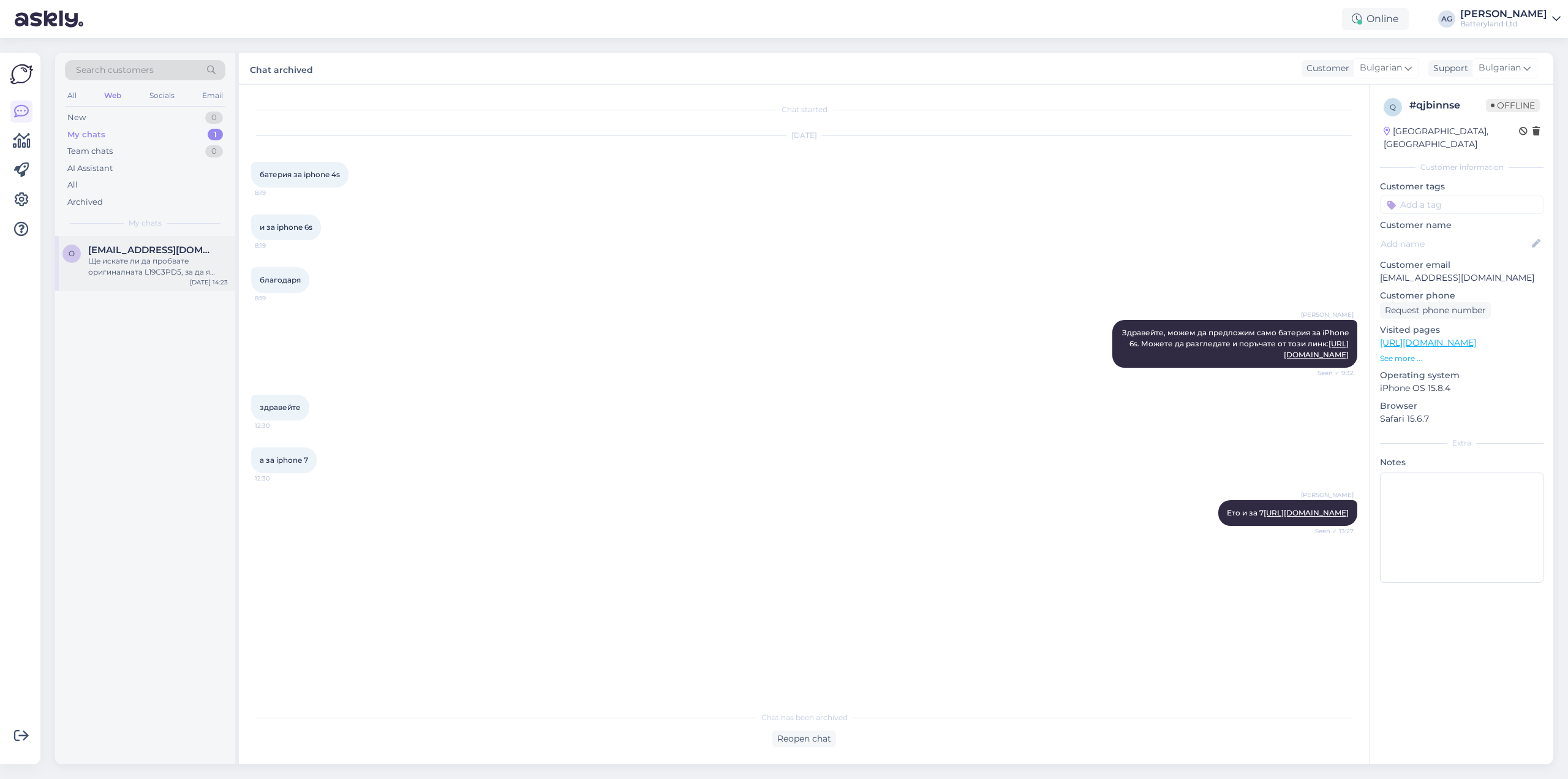
click at [139, 266] on div "Ще искате ли да пробвате оригиналната L19C3PD5, за да я осигурим на място при н…" at bounding box center [158, 266] width 139 height 22
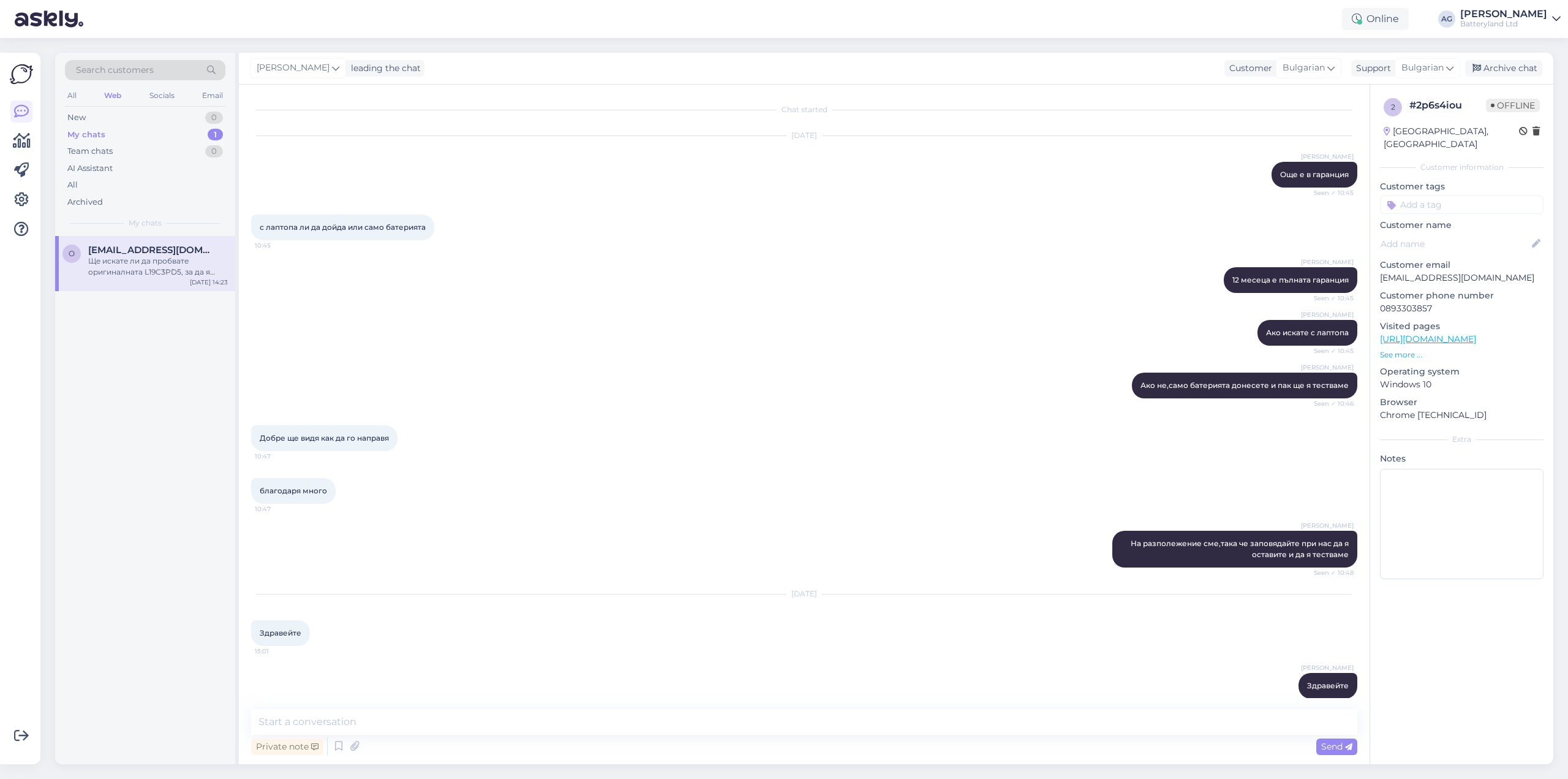
scroll to position [5425, 0]
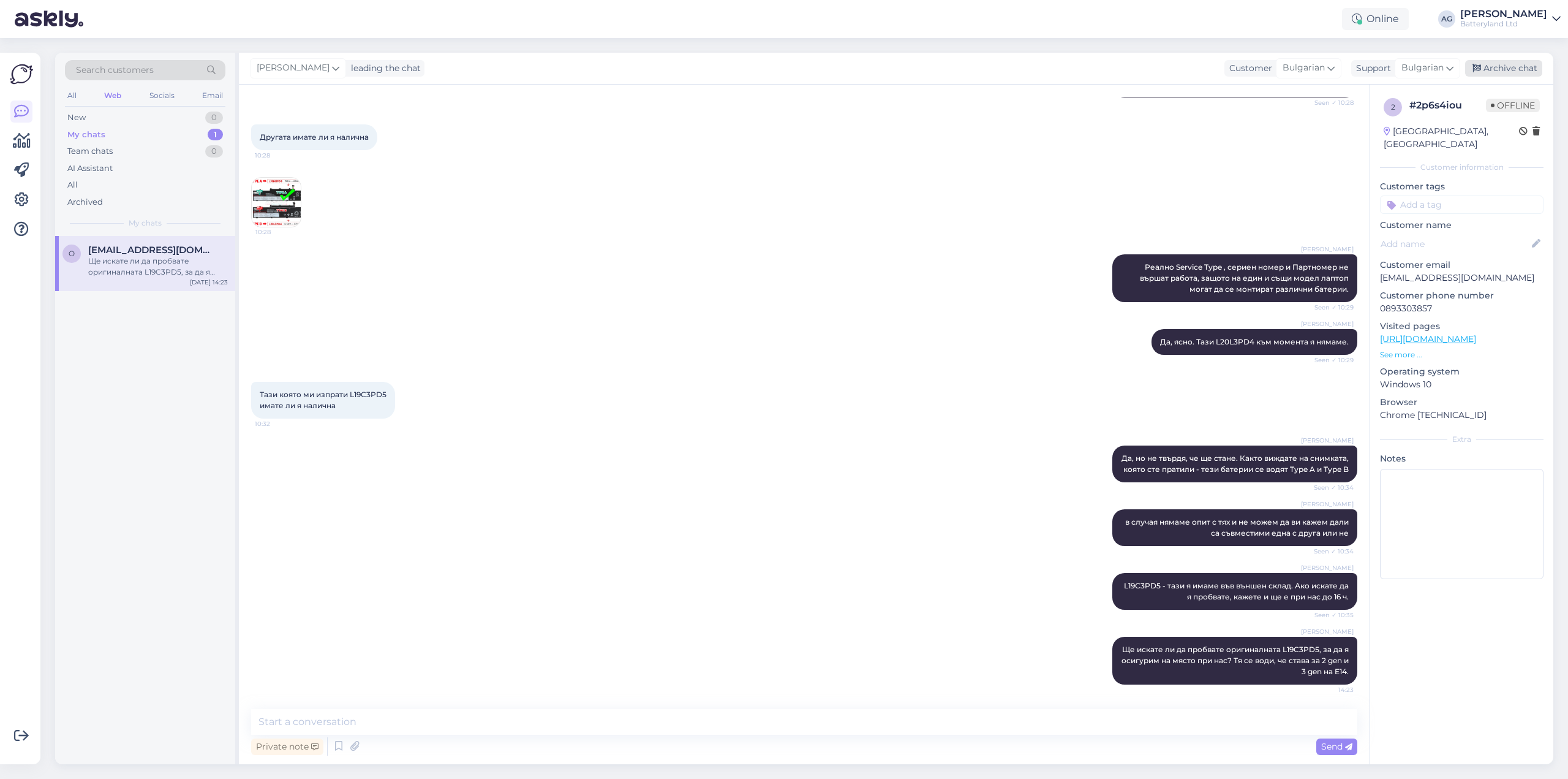
click at [1514, 67] on div "Archive chat" at bounding box center [1504, 68] width 77 height 17
